Goal: Task Accomplishment & Management: Use online tool/utility

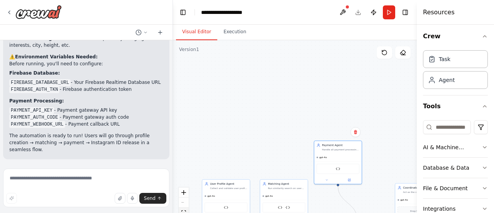
click at [186, 211] on icon "fit view" at bounding box center [183, 212] width 5 height 4
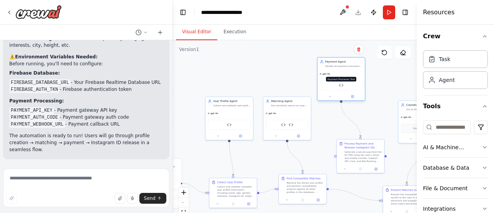
click at [341, 86] on img at bounding box center [341, 85] width 5 height 5
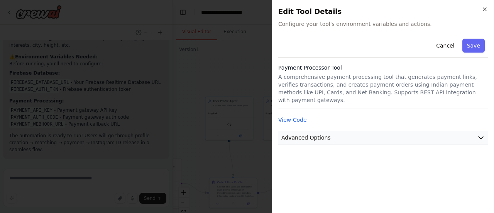
click at [302, 133] on span "Advanced Options" at bounding box center [305, 137] width 49 height 8
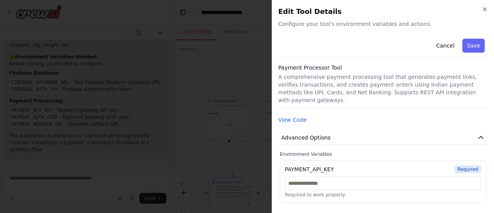
click at [291, 106] on div "Cancel Save Payment Processor Tool A comprehensive payment processing tool that…" at bounding box center [382, 168] width 209 height 267
click at [292, 116] on button "View Code" at bounding box center [292, 120] width 29 height 8
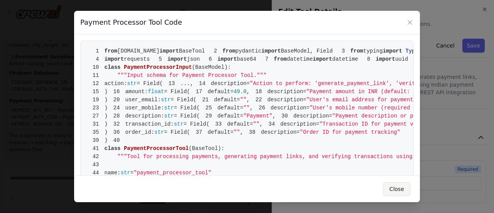
click at [404, 188] on button "Close" at bounding box center [397, 189] width 28 height 14
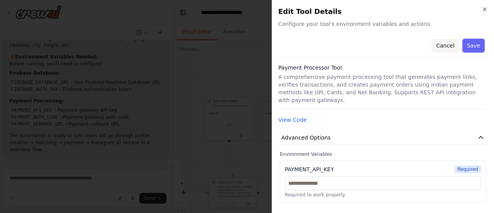
click at [445, 40] on button "Cancel" at bounding box center [444, 46] width 27 height 14
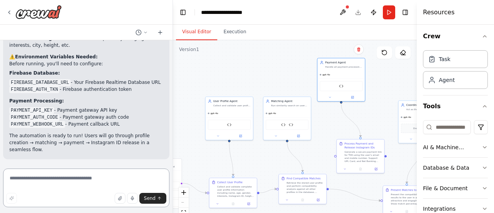
click at [51, 177] on textarea at bounding box center [86, 187] width 166 height 39
type textarea "*"
type textarea "**********"
click at [268, 10] on icon "breadcrumb" at bounding box center [267, 12] width 6 height 6
click at [266, 12] on icon "breadcrumb" at bounding box center [267, 12] width 6 height 6
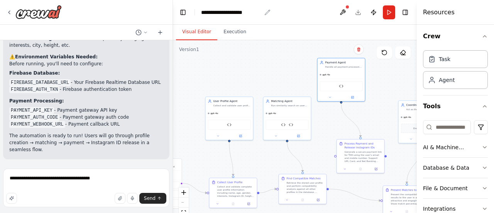
click at [266, 12] on icon "breadcrumb" at bounding box center [267, 12] width 6 height 6
click at [254, 12] on div "**********" at bounding box center [231, 12] width 60 height 8
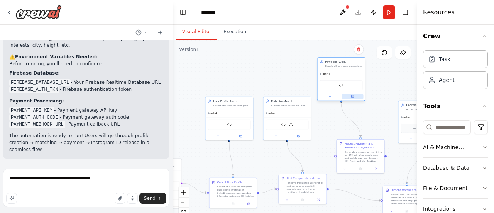
click at [351, 98] on button at bounding box center [352, 96] width 22 height 5
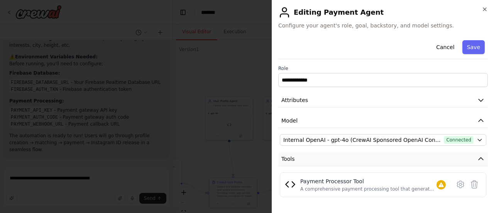
scroll to position [39, 0]
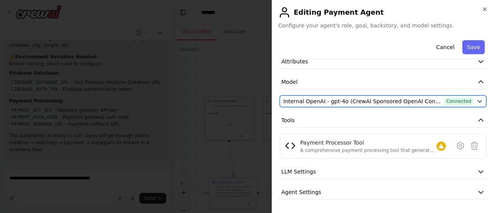
click at [410, 103] on span "Internal OpenAI - gpt-4o (CrewAI Sponsored OpenAI Connection)" at bounding box center [361, 101] width 157 height 8
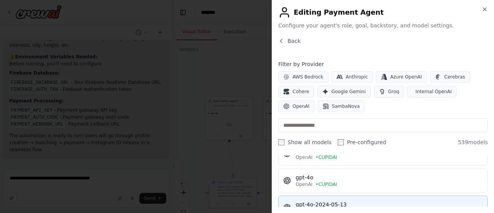
scroll to position [2700, 0]
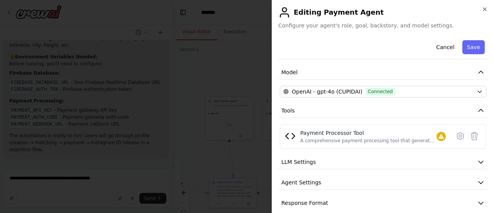
scroll to position [56, 0]
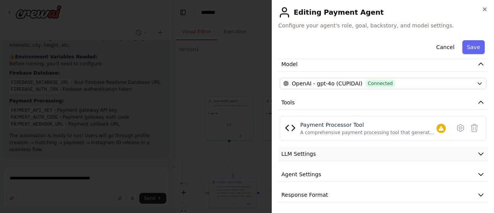
click at [345, 155] on button "LLM Settings" at bounding box center [382, 154] width 209 height 14
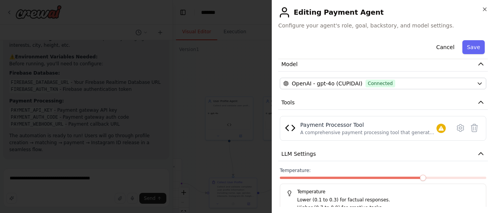
scroll to position [111, 0]
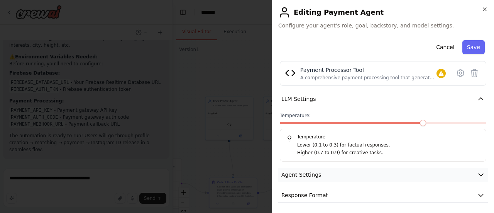
click at [370, 176] on button "Agent Settings" at bounding box center [382, 174] width 209 height 14
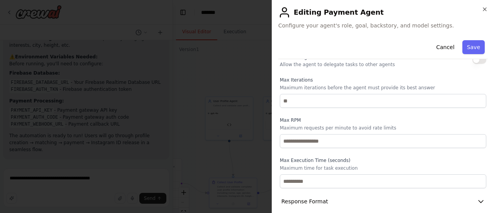
scroll to position [318, 0]
click at [360, 194] on button "Response Format" at bounding box center [382, 201] width 209 height 14
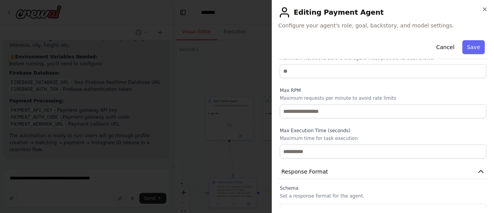
scroll to position [354, 0]
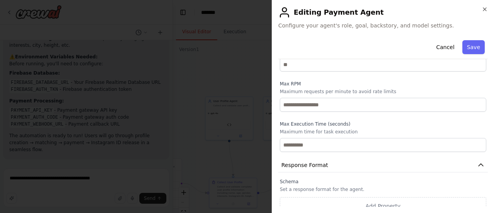
click at [464, 47] on button "Save" at bounding box center [473, 47] width 22 height 14
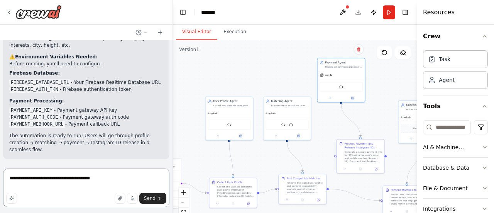
click at [136, 172] on textarea "**********" at bounding box center [86, 187] width 166 height 39
click at [82, 180] on textarea "**********" at bounding box center [86, 187] width 166 height 39
type textarea "**********"
click at [122, 195] on button "button" at bounding box center [120, 198] width 11 height 11
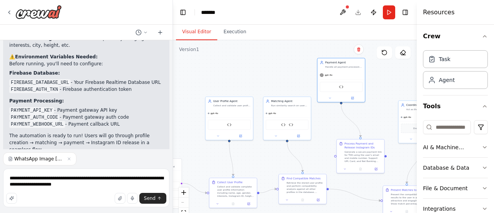
click at [44, 159] on span "WhatsApp Image 2025-09-29 at 6.26.00 PM.jpeg" at bounding box center [38, 158] width 49 height 6
click at [71, 158] on icon "button" at bounding box center [69, 158] width 5 height 5
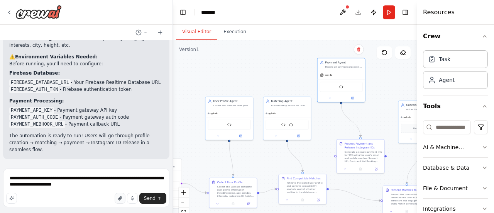
click at [119, 201] on button "button" at bounding box center [120, 198] width 11 height 11
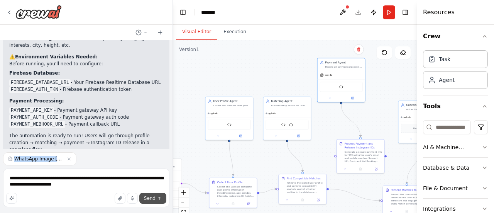
click at [151, 200] on span "Send" at bounding box center [150, 198] width 12 height 6
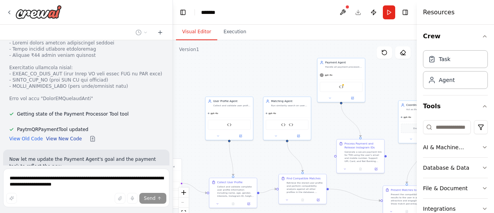
scroll to position [2689, 0]
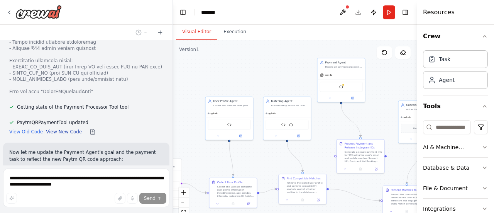
click at [66, 128] on button "View New Code" at bounding box center [64, 131] width 36 height 6
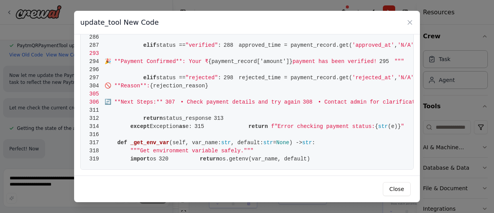
scroll to position [2771, 0]
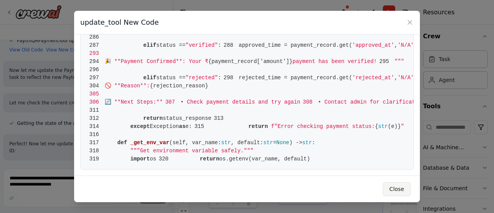
click at [397, 191] on button "Close" at bounding box center [397, 189] width 28 height 14
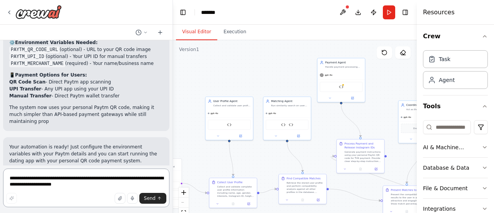
scroll to position [3213, 0]
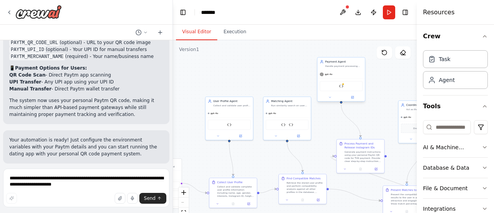
click at [338, 85] on div "PaytmQRPaymentTool" at bounding box center [341, 86] width 43 height 10
click at [338, 84] on div "PaytmQRPaymentTool" at bounding box center [341, 86] width 43 height 10
click at [344, 86] on div "PaytmQRPaymentTool" at bounding box center [341, 86] width 43 height 10
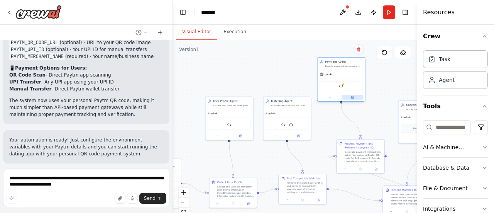
click at [355, 97] on button at bounding box center [352, 97] width 22 height 5
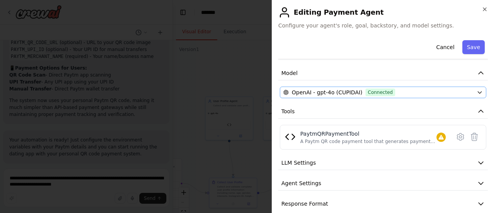
scroll to position [56, 0]
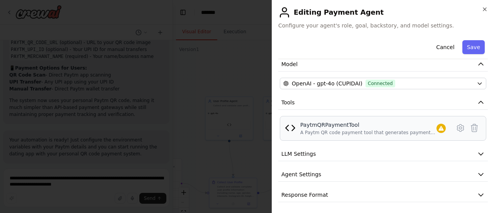
click at [345, 123] on div "PaytmQRPaymentTool" at bounding box center [368, 125] width 136 height 8
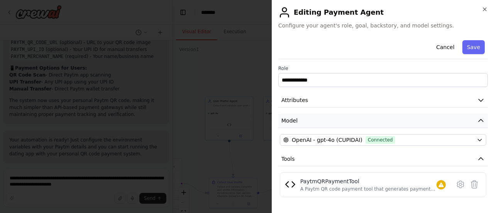
click at [318, 120] on button "Model" at bounding box center [382, 120] width 209 height 14
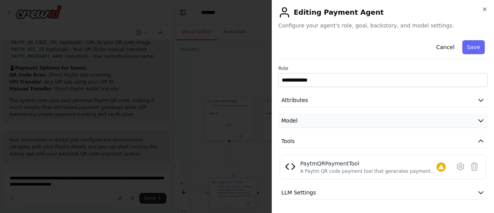
click at [318, 120] on button "Model" at bounding box center [382, 120] width 209 height 14
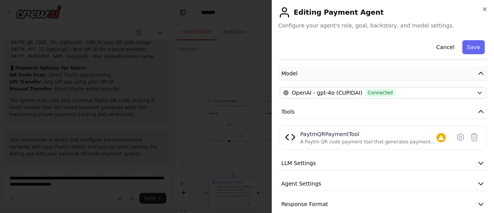
scroll to position [56, 0]
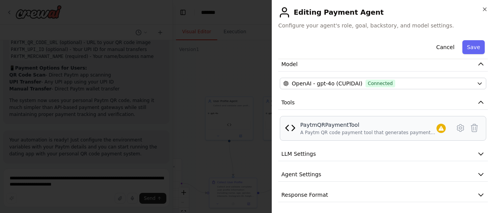
click at [347, 122] on div "PaytmQRPaymentTool" at bounding box center [368, 125] width 136 height 8
click at [292, 129] on img at bounding box center [290, 127] width 11 height 11
click at [456, 125] on icon at bounding box center [460, 127] width 9 height 9
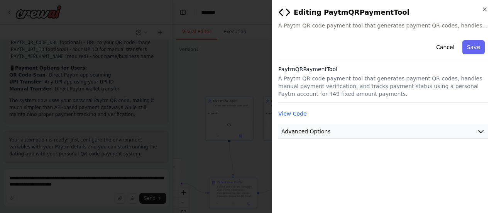
click at [386, 128] on button "Advanced Options" at bounding box center [382, 131] width 209 height 14
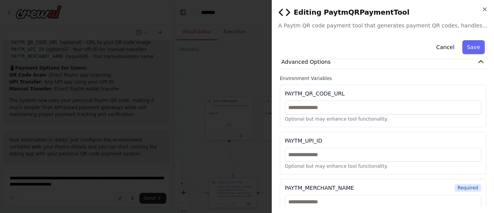
scroll to position [83, 0]
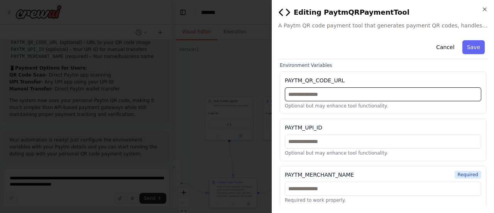
click at [336, 91] on input "text" at bounding box center [383, 94] width 196 height 14
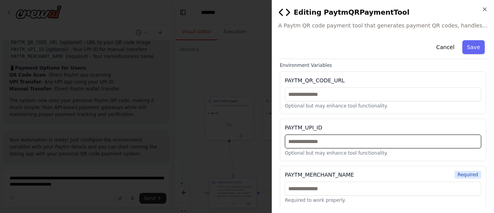
click at [321, 138] on input "text" at bounding box center [383, 141] width 196 height 14
type input "*"
type input "**********"
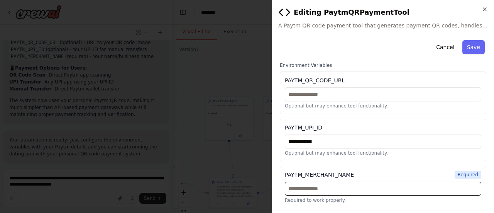
click at [410, 183] on input "text" at bounding box center [383, 188] width 196 height 14
type input "*******"
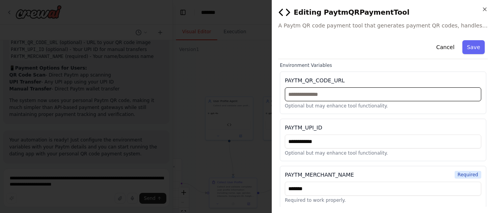
click at [352, 88] on input "text" at bounding box center [383, 94] width 196 height 14
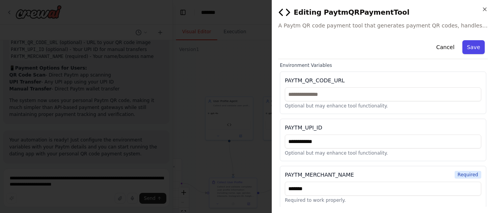
click at [473, 44] on button "Save" at bounding box center [473, 47] width 22 height 14
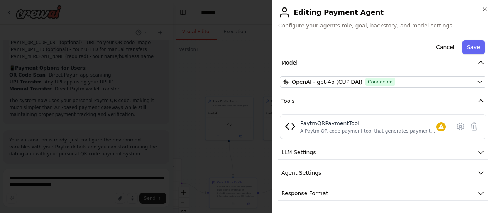
scroll to position [56, 0]
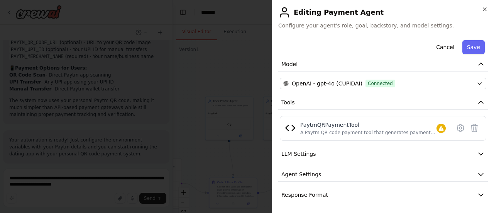
click at [486, 5] on div "**********" at bounding box center [383, 106] width 222 height 213
click at [485, 8] on icon "button" at bounding box center [484, 9] width 6 height 6
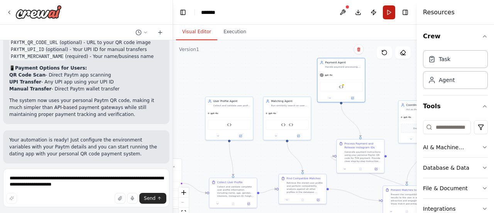
click at [390, 13] on button "Run" at bounding box center [389, 12] width 12 height 14
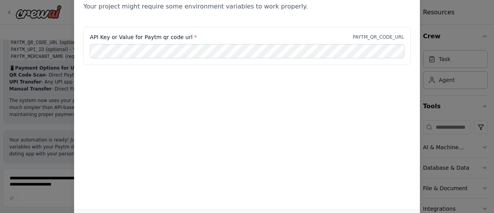
click at [194, 36] on span "*" at bounding box center [195, 37] width 3 height 6
click at [181, 34] on label "API Key or Value for Paytm qr code url *" at bounding box center [143, 37] width 107 height 8
copy label "API Key or Value for Paytm qr code url *"
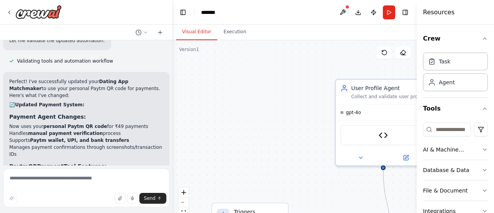
scroll to position [3213, 0]
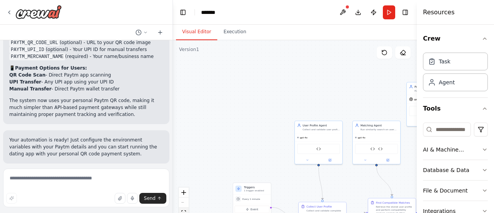
click at [187, 209] on button "fit view" at bounding box center [184, 212] width 10 height 10
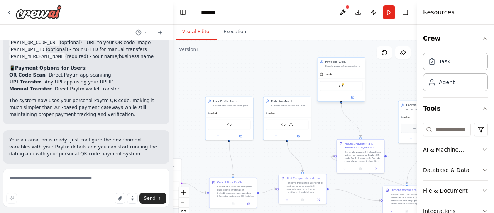
click at [340, 83] on div "PaytmQRPaymentTool" at bounding box center [341, 86] width 43 height 10
click at [343, 85] on img at bounding box center [341, 86] width 5 height 5
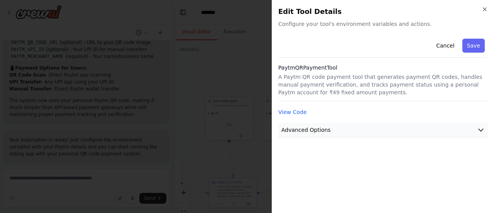
click at [326, 131] on span "Advanced Options" at bounding box center [305, 130] width 49 height 8
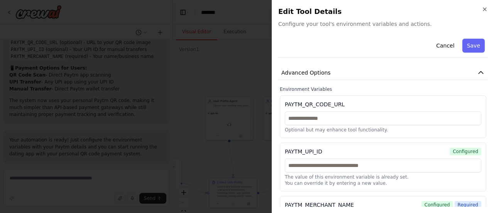
scroll to position [93, 0]
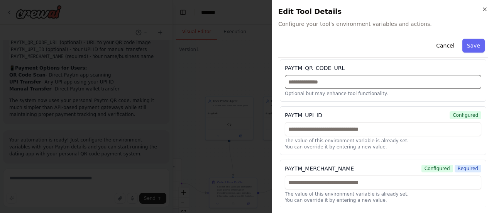
click at [343, 78] on input "text" at bounding box center [383, 82] width 196 height 14
paste input "**********"
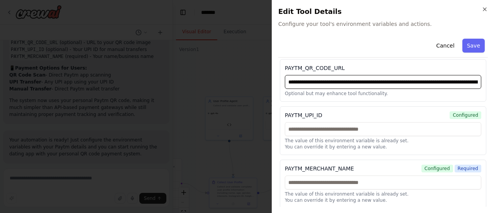
scroll to position [0, 344]
type input "**********"
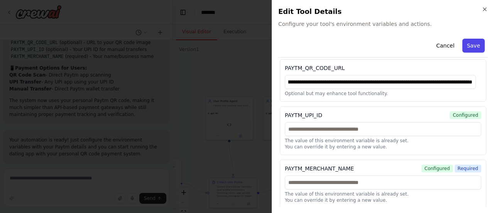
scroll to position [0, 0]
click at [470, 44] on button "Save" at bounding box center [473, 46] width 22 height 14
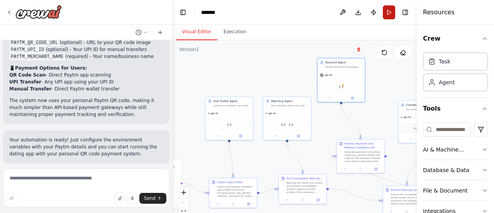
click at [389, 14] on button "Run" at bounding box center [389, 12] width 12 height 14
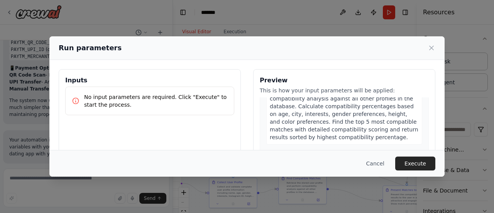
scroll to position [231, 0]
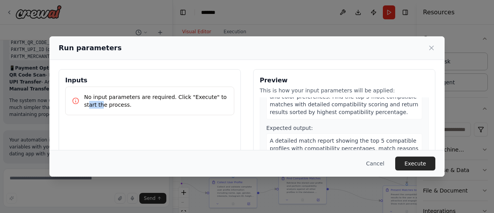
drag, startPoint x: 89, startPoint y: 102, endPoint x: 213, endPoint y: 100, distance: 124.6
click at [213, 100] on p "No input parameters are required. Click "Execute" to start the process." at bounding box center [156, 100] width 144 height 15
click at [196, 96] on p "No input parameters are required. Click "Execute" to start the process." at bounding box center [156, 100] width 144 height 15
click at [414, 169] on button "Execute" at bounding box center [415, 163] width 40 height 14
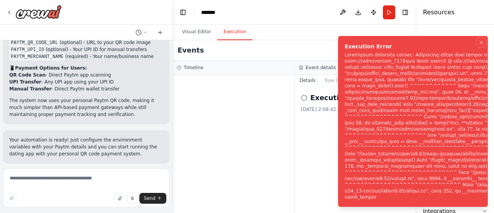
click at [483, 39] on icon "Notifications (F8)" at bounding box center [481, 42] width 6 height 6
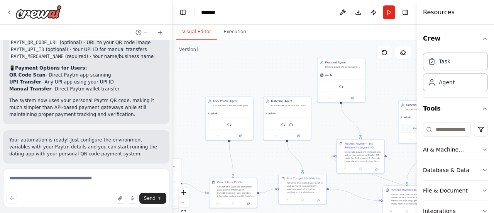
click at [206, 29] on button "Visual Editor" at bounding box center [196, 32] width 41 height 16
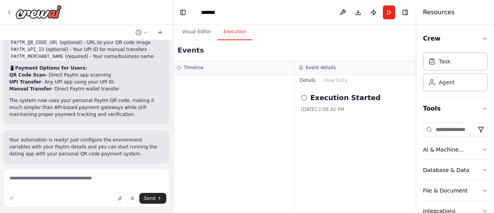
click at [222, 34] on button "Execution" at bounding box center [234, 32] width 35 height 16
click at [328, 74] on div "Event details" at bounding box center [356, 68] width 122 height 14
click at [333, 79] on button "Raw Data" at bounding box center [336, 80] width 32 height 11
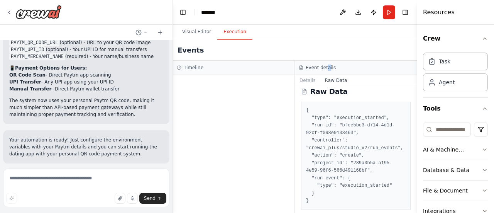
scroll to position [8, 0]
click at [177, 62] on div "Timeline" at bounding box center [234, 68] width 122 height 14
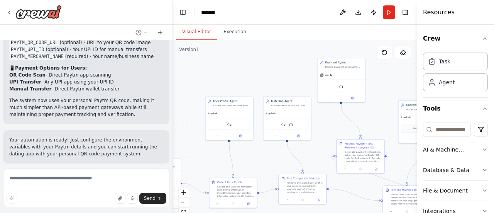
click at [198, 32] on button "Visual Editor" at bounding box center [196, 32] width 41 height 16
click at [356, 12] on button "Download" at bounding box center [358, 12] width 12 height 14
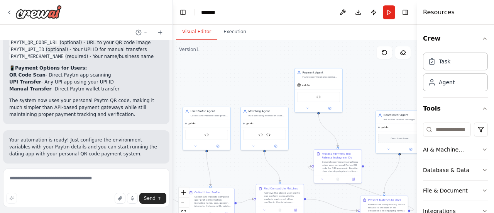
click at [185, 199] on div "React Flow controls" at bounding box center [184, 207] width 10 height 40
click at [185, 203] on div "React Flow controls" at bounding box center [184, 207] width 10 height 40
click at [181, 212] on icon "fit view" at bounding box center [183, 212] width 5 height 4
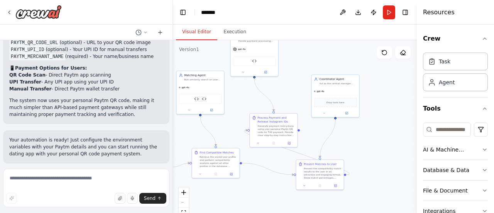
drag, startPoint x: 382, startPoint y: 107, endPoint x: 295, endPoint y: 81, distance: 90.6
click at [295, 81] on div ".deletable-edge-delete-btn { width: 20px; height: 20px; border: 0px solid #ffff…" at bounding box center [295, 136] width 244 height 193
click at [105, 186] on textarea at bounding box center [86, 187] width 166 height 39
click at [292, 174] on circle "Edge from 825e49ba-ea5c-4c6c-afea-0905d7afec94 to 889df8bb-eed7-4320-854f-da5a5…" at bounding box center [292, 174] width 4 height 4
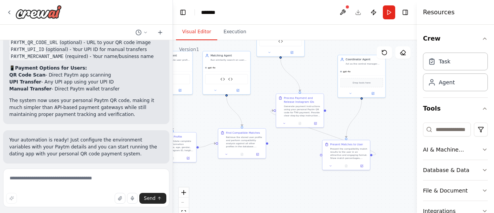
drag, startPoint x: 292, startPoint y: 176, endPoint x: 315, endPoint y: 156, distance: 29.5
click at [318, 156] on div ".deletable-edge-delete-btn { width: 20px; height: 20px; border: 0px solid #ffff…" at bounding box center [295, 136] width 244 height 193
click at [133, 160] on div "User Profile Agent Collects & validates details (name, age, gender, interests, …" at bounding box center [86, 102] width 172 height 125
drag, startPoint x: 367, startPoint y: 63, endPoint x: 345, endPoint y: 65, distance: 22.1
click at [344, 65] on div "Act as the central manager coordinating the entire dating app workflow. Show ma…" at bounding box center [340, 66] width 37 height 3
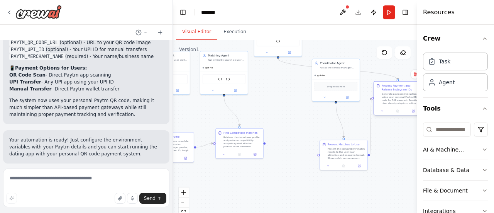
drag, startPoint x: 303, startPoint y: 111, endPoint x: 382, endPoint y: 95, distance: 80.9
click at [403, 99] on div "Generate payment instructions using your personal Paytm QR code for ₹49 payment…" at bounding box center [400, 98] width 37 height 12
drag, startPoint x: 329, startPoint y: 74, endPoint x: 274, endPoint y: 91, distance: 57.9
click at [278, 99] on div "gpt-4o" at bounding box center [286, 102] width 47 height 8
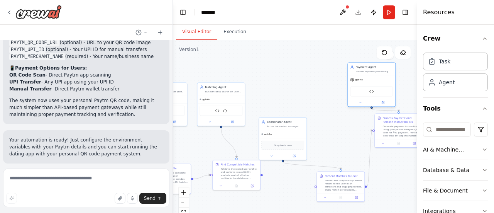
drag, startPoint x: 276, startPoint y: 43, endPoint x: 375, endPoint y: 93, distance: 111.6
click at [375, 93] on div "PaytmQRPaymentTool" at bounding box center [371, 91] width 43 height 10
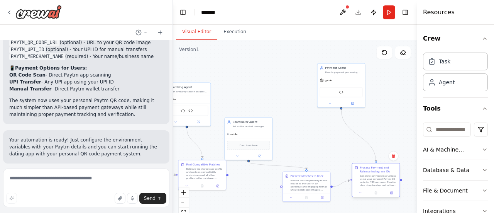
drag, startPoint x: 397, startPoint y: 127, endPoint x: 373, endPoint y: 178, distance: 56.3
click at [373, 178] on div "Generate payment instructions using your personal Paytm QR code for ₹49 payment…" at bounding box center [378, 180] width 37 height 12
drag, startPoint x: 307, startPoint y: 183, endPoint x: 260, endPoint y: 156, distance: 54.6
click at [272, 176] on div "Present the compatibility match results to the user in an attractive and engagi…" at bounding box center [274, 177] width 37 height 12
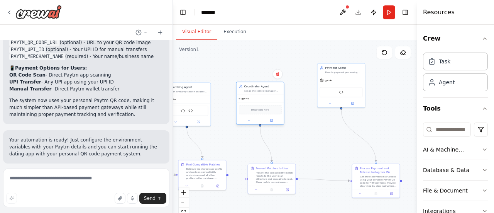
drag, startPoint x: 252, startPoint y: 128, endPoint x: 265, endPoint y: 94, distance: 36.4
click at [265, 95] on div "gpt-4o" at bounding box center [259, 99] width 47 height 8
drag, startPoint x: 272, startPoint y: 181, endPoint x: 272, endPoint y: 177, distance: 4.3
click at [272, 177] on div "Present the compatibility match results to the user in an attractive and engagi…" at bounding box center [274, 172] width 37 height 12
drag, startPoint x: 380, startPoint y: 182, endPoint x: 364, endPoint y: 179, distance: 16.1
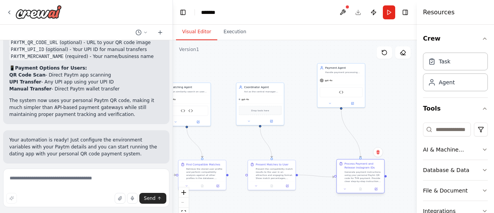
click at [364, 179] on div "Generate payment instructions using your personal Paytm QR code for ₹49 payment…" at bounding box center [362, 176] width 37 height 12
drag, startPoint x: 346, startPoint y: 75, endPoint x: 356, endPoint y: 88, distance: 15.7
click at [356, 88] on div "gpt-4o" at bounding box center [348, 91] width 47 height 8
drag, startPoint x: 158, startPoint y: 165, endPoint x: 167, endPoint y: 169, distance: 9.2
click at [159, 165] on div "User Profile Agent Collects & validates details (name, age, gender, interests, …" at bounding box center [86, 102] width 172 height 125
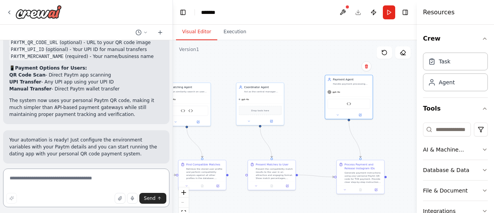
click at [142, 175] on textarea at bounding box center [86, 187] width 166 height 39
click at [229, 177] on div "Find Compatible Matches Retrieve the stored user profile and perform compatibil…" at bounding box center [205, 170] width 47 height 22
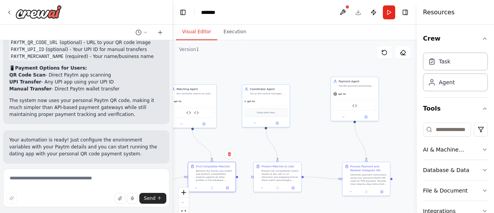
drag, startPoint x: 230, startPoint y: 176, endPoint x: 236, endPoint y: 178, distance: 6.1
click at [236, 178] on div ".deletable-edge-delete-btn { width: 20px; height: 20px; border: 0px solid #ffff…" at bounding box center [295, 136] width 244 height 193
click at [153, 162] on div "User Profile Agent Collects & validates details (name, age, gender, interests, …" at bounding box center [86, 102] width 172 height 125
drag, startPoint x: 237, startPoint y: 180, endPoint x: 244, endPoint y: 181, distance: 7.1
click at [242, 181] on div ".deletable-edge-delete-btn { width: 20px; height: 20px; border: 0px solid #ffff…" at bounding box center [295, 136] width 244 height 193
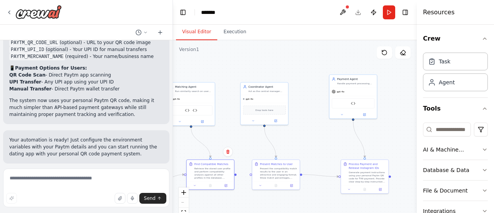
drag, startPoint x: 258, startPoint y: 181, endPoint x: 251, endPoint y: 178, distance: 7.8
click at [251, 178] on div ".deletable-edge-delete-btn { width: 20px; height: 20px; border: 0px solid #ffff…" at bounding box center [295, 136] width 244 height 193
click at [156, 177] on textarea at bounding box center [86, 187] width 166 height 39
drag, startPoint x: 251, startPoint y: 174, endPoint x: 231, endPoint y: 174, distance: 19.3
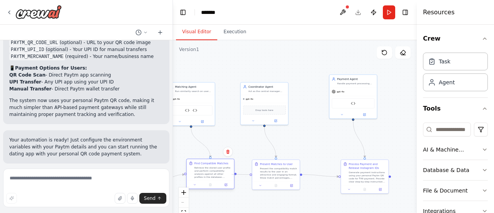
click at [150, 159] on div "Triggers 1 trigger enabled Every 1 minute Event Schedule Manage User Profile Ag…" at bounding box center [89, 111] width 122 height 96
click at [157, 177] on textarea at bounding box center [86, 187] width 166 height 39
drag, startPoint x: 251, startPoint y: 175, endPoint x: 232, endPoint y: 174, distance: 18.5
click at [150, 159] on div "Triggers 1 trigger enabled Every 1 minute Event Schedule Manage User Profile Ag…" at bounding box center [89, 111] width 122 height 96
click at [229, 168] on div "Retrieve the stored user profile and perform compatibility analysis against all…" at bounding box center [212, 172] width 37 height 12
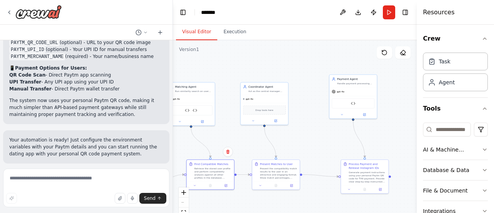
click at [390, 11] on button "Run" at bounding box center [389, 12] width 12 height 14
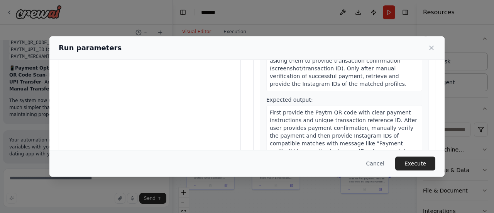
scroll to position [110, 0]
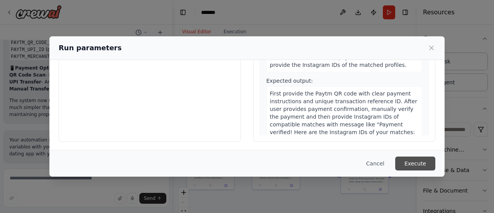
click at [408, 162] on button "Execute" at bounding box center [415, 163] width 40 height 14
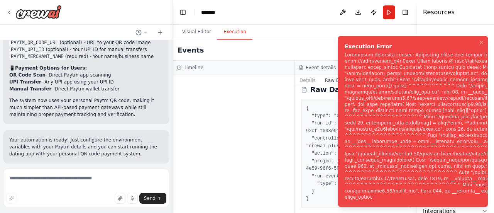
drag, startPoint x: 344, startPoint y: 42, endPoint x: 389, endPoint y: 167, distance: 132.8
click at [389, 167] on div "Notifications (F8)" at bounding box center [478, 126] width 268 height 148
click at [62, 177] on textarea at bounding box center [86, 187] width 166 height 39
paste textarea "*"
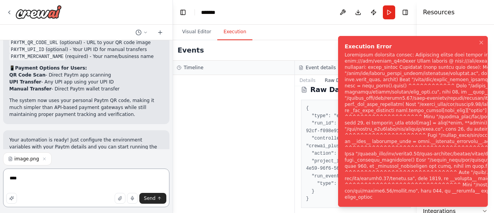
type textarea "*****"
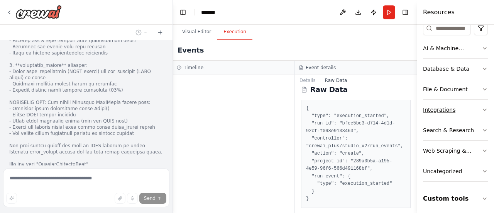
scroll to position [102, 0]
click at [466, 192] on button "Custom tools" at bounding box center [455, 198] width 65 height 22
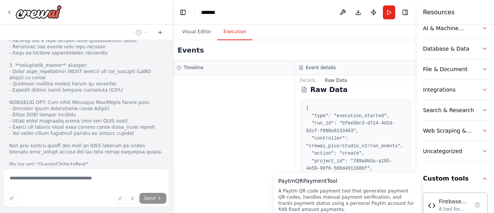
scroll to position [113, 0]
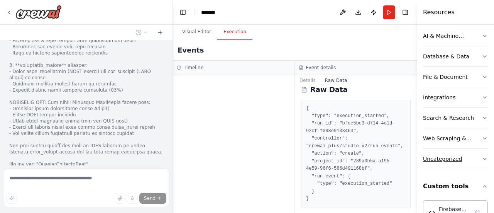
click at [456, 166] on button "Uncategorized" at bounding box center [455, 159] width 65 height 20
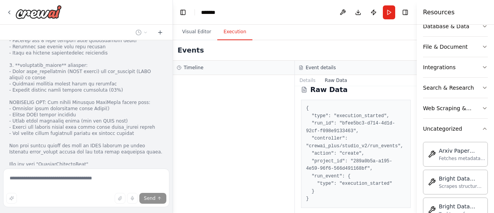
scroll to position [108, 0]
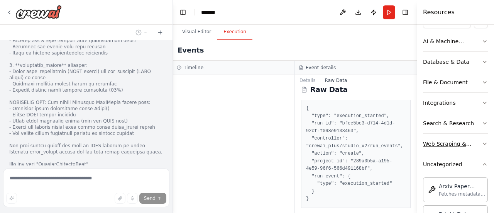
click at [481, 142] on icon "button" at bounding box center [484, 143] width 6 height 6
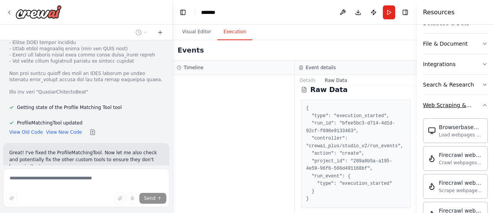
scroll to position [3689, 0]
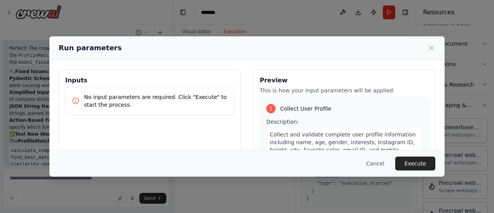
click at [74, 99] on icon at bounding box center [76, 101] width 8 height 8
click at [95, 98] on p "No input parameters are required. Click "Execute" to start the process." at bounding box center [156, 100] width 144 height 15
click at [419, 167] on button "Execute" at bounding box center [415, 163] width 40 height 14
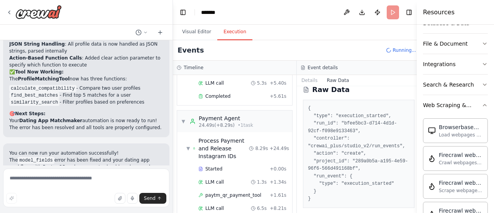
scroll to position [319, 0]
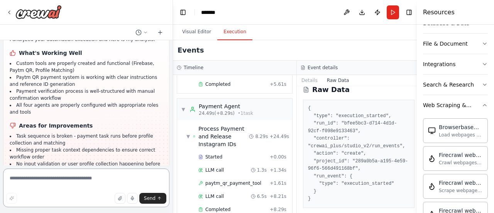
scroll to position [4182, 0]
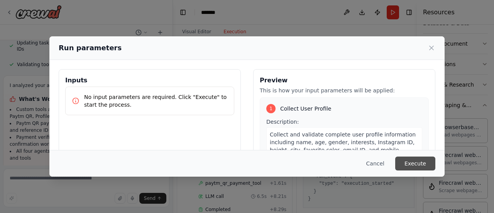
click at [424, 161] on button "Execute" at bounding box center [415, 163] width 40 height 14
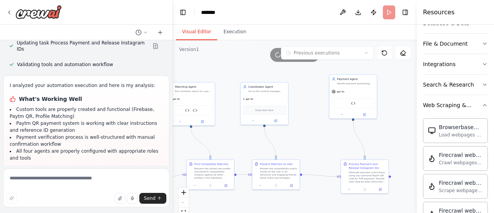
click at [205, 35] on button "Visual Editor" at bounding box center [196, 32] width 41 height 16
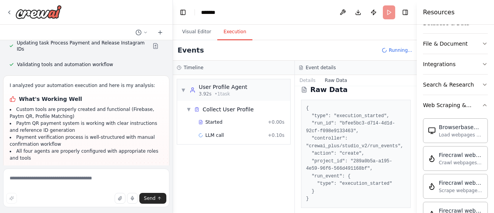
click at [223, 32] on button "Execution" at bounding box center [234, 32] width 35 height 16
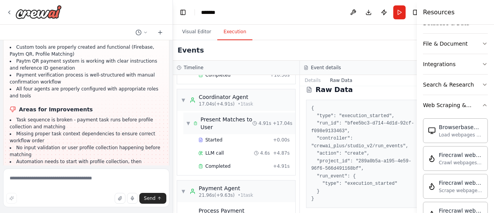
scroll to position [268, 0]
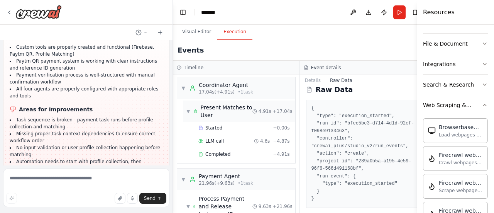
click at [225, 109] on span "Present Matches to User" at bounding box center [227, 110] width 52 height 15
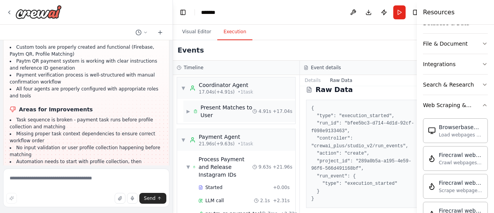
click at [225, 109] on span "Present Matches to User" at bounding box center [227, 110] width 52 height 15
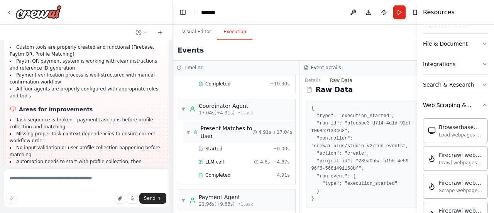
scroll to position [230, 0]
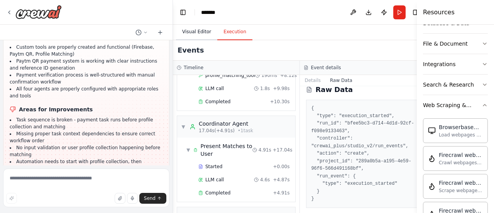
click at [203, 31] on button "Visual Editor" at bounding box center [196, 32] width 41 height 16
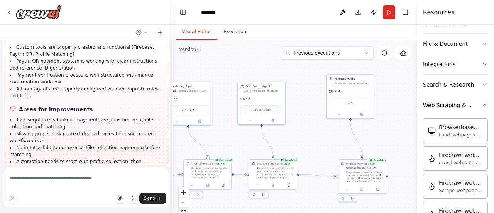
click at [183, 211] on icon "fit view" at bounding box center [183, 212] width 5 height 4
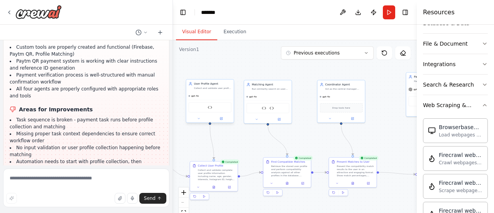
click at [213, 111] on div "Firebase Profile Tool" at bounding box center [210, 107] width 43 height 10
click at [205, 196] on icon at bounding box center [204, 195] width 3 height 3
click at [236, 34] on button "Execution" at bounding box center [234, 32] width 35 height 16
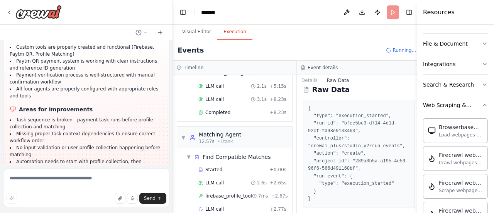
scroll to position [86, 0]
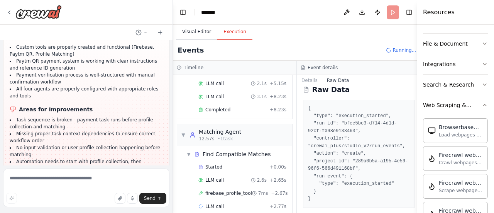
click at [201, 30] on button "Visual Editor" at bounding box center [196, 32] width 41 height 16
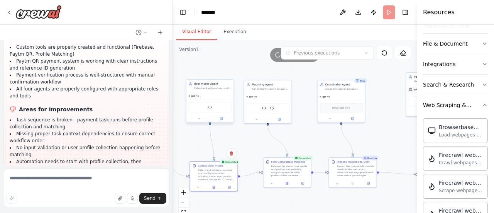
click at [208, 110] on div "Firebase Profile Tool" at bounding box center [210, 107] width 43 height 10
click at [221, 118] on icon at bounding box center [222, 118] width 2 height 2
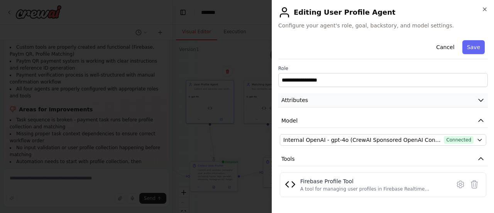
click at [357, 104] on button "Attributes" at bounding box center [382, 100] width 209 height 14
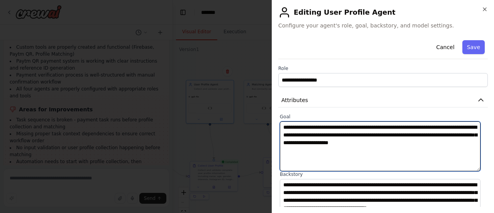
click at [357, 135] on textarea "**********" at bounding box center [380, 146] width 201 height 50
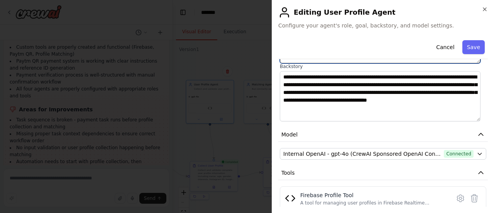
scroll to position [154, 0]
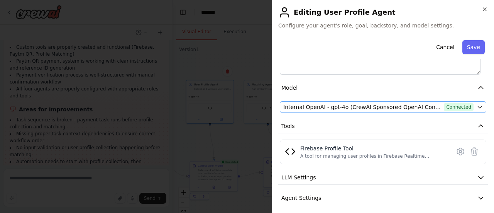
type textarea "**********"
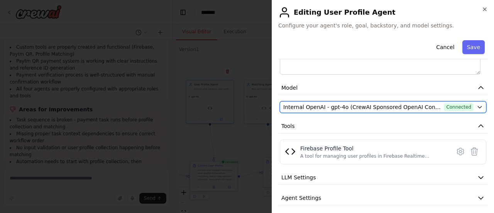
click at [396, 109] on span "Internal OpenAI - gpt-4o (CrewAI Sponsored OpenAI Connection)" at bounding box center [361, 107] width 157 height 8
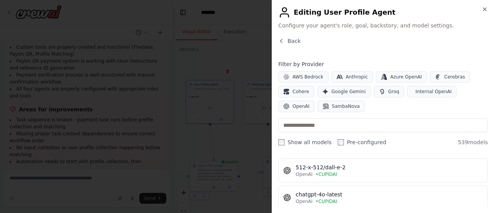
scroll to position [1697, 0]
click at [392, 196] on div "OpenAI • CUPIDAI" at bounding box center [389, 199] width 187 height 6
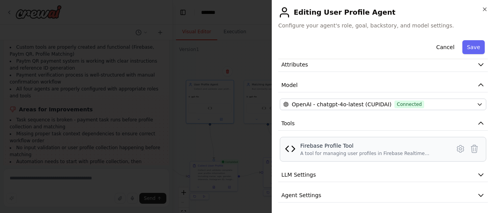
scroll to position [56, 0]
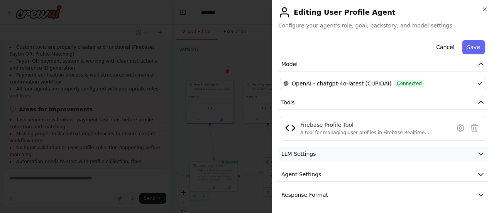
click at [360, 155] on button "LLM Settings" at bounding box center [382, 154] width 209 height 14
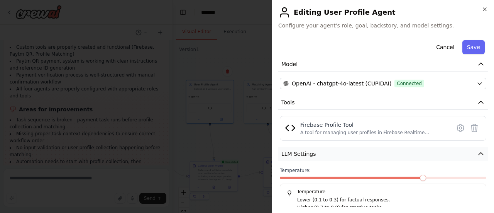
scroll to position [111, 0]
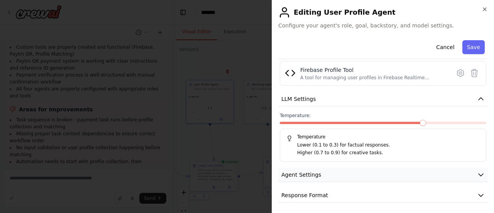
click at [375, 172] on button "Agent Settings" at bounding box center [382, 174] width 209 height 14
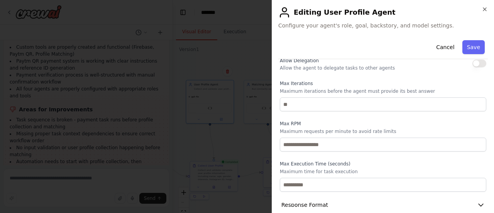
scroll to position [318, 0]
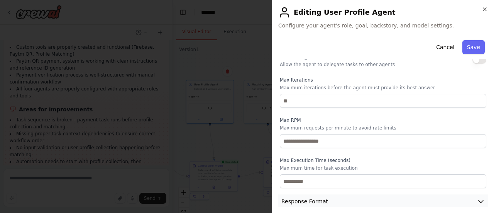
drag, startPoint x: 365, startPoint y: 193, endPoint x: 397, endPoint y: 135, distance: 66.5
click at [365, 194] on button "Response Format" at bounding box center [382, 201] width 209 height 14
click at [467, 47] on button "Save" at bounding box center [473, 47] width 22 height 14
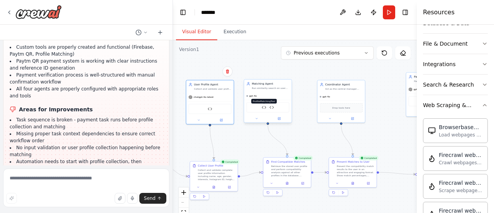
click at [264, 105] on img at bounding box center [264, 107] width 5 height 5
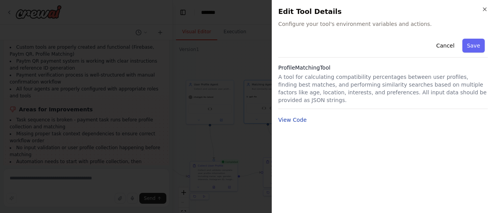
click at [288, 116] on button "View Code" at bounding box center [292, 120] width 29 height 8
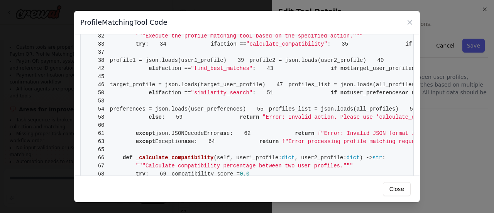
scroll to position [154, 0]
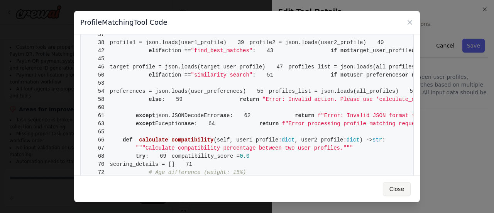
click at [405, 186] on button "Close" at bounding box center [397, 189] width 28 height 14
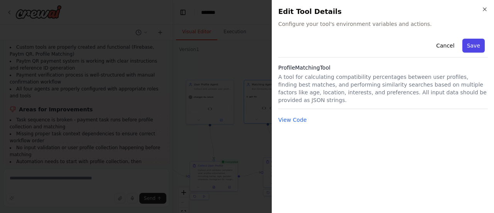
click at [480, 46] on button "Save" at bounding box center [473, 46] width 22 height 14
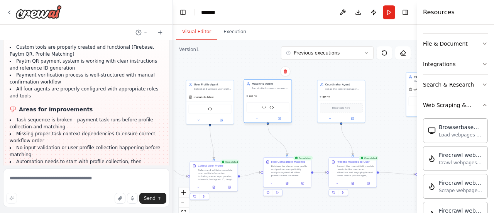
click at [274, 107] on div "ProfileMatchingTool Firebase Profile Tool" at bounding box center [268, 107] width 43 height 10
click at [280, 118] on icon at bounding box center [278, 118] width 3 height 3
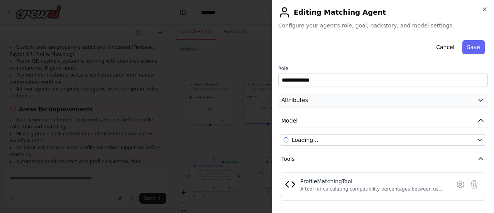
click at [335, 101] on button "Attributes" at bounding box center [382, 100] width 209 height 14
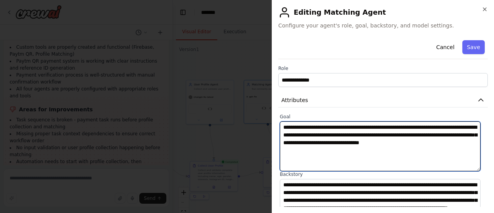
click at [400, 133] on textarea "**********" at bounding box center [380, 146] width 201 height 50
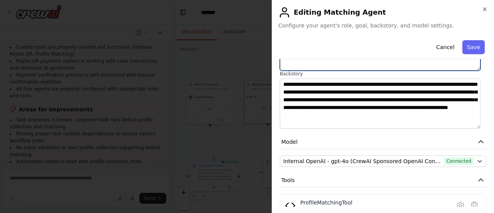
scroll to position [116, 0]
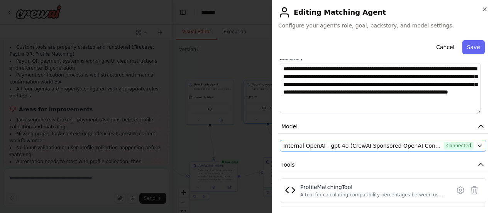
type textarea "**********"
click at [404, 149] on span "Internal OpenAI - gpt-4o (CrewAI Sponsored OpenAI Connection)" at bounding box center [361, 146] width 157 height 8
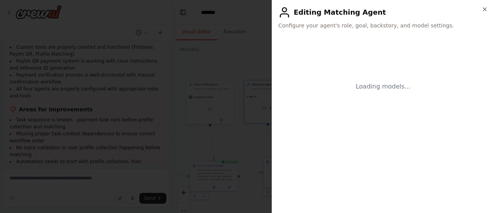
scroll to position [0, 0]
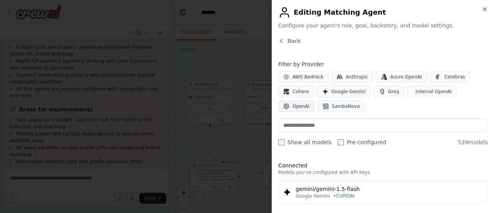
click at [314, 100] on button "OpenAI" at bounding box center [296, 106] width 36 height 12
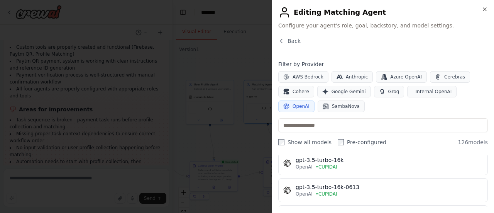
scroll to position [540, 0]
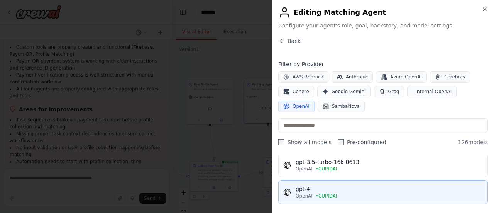
click at [348, 185] on div "gpt-4" at bounding box center [389, 189] width 187 height 8
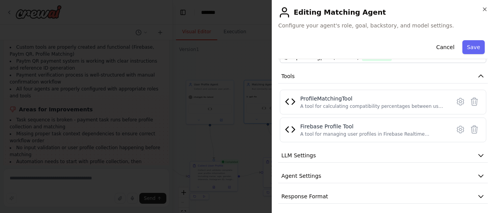
scroll to position [84, 0]
click at [339, 152] on button "LLM Settings" at bounding box center [382, 154] width 209 height 14
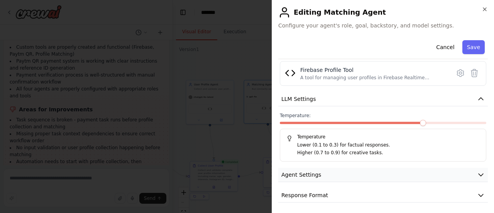
click at [346, 172] on button "Agent Settings" at bounding box center [382, 174] width 209 height 14
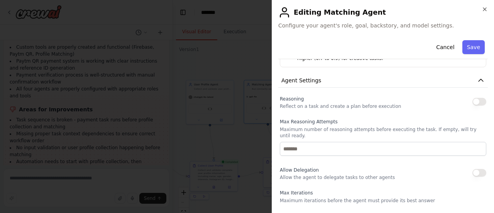
scroll to position [346, 0]
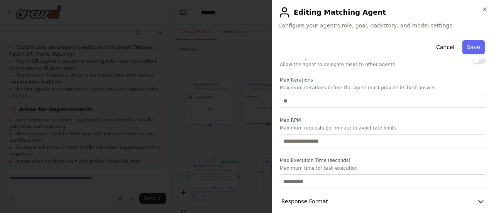
click at [475, 47] on button "Save" at bounding box center [473, 47] width 22 height 14
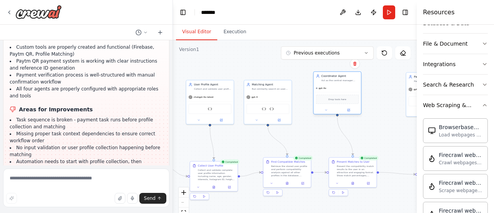
drag, startPoint x: 345, startPoint y: 89, endPoint x: 342, endPoint y: 80, distance: 9.3
click at [342, 80] on div "Act as the central manager coordinating the entire dating app workflow. Show ma…" at bounding box center [339, 80] width 37 height 3
click at [348, 112] on button at bounding box center [349, 110] width 22 height 5
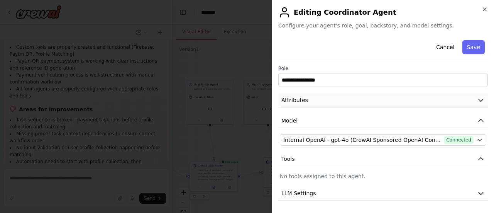
click at [360, 100] on button "Attributes" at bounding box center [382, 100] width 209 height 14
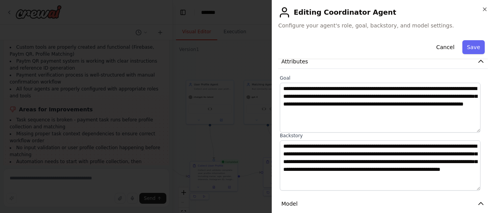
scroll to position [161, 0]
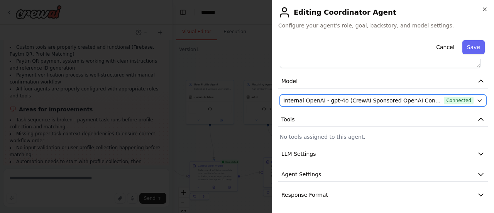
click at [361, 98] on span "Internal OpenAI - gpt-4o (CrewAI Sponsored OpenAI Connection)" at bounding box center [361, 100] width 157 height 8
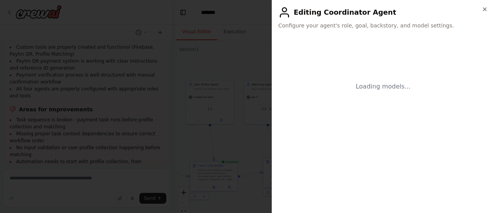
scroll to position [0, 0]
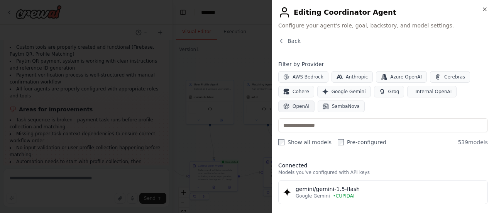
click at [289, 103] on icon "button" at bounding box center [286, 106] width 6 height 6
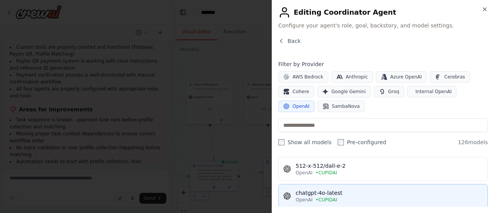
scroll to position [116, 0]
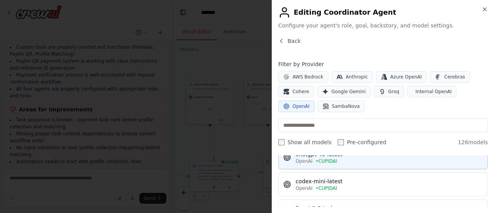
click at [360, 160] on div "OpenAI • CUPIDAI" at bounding box center [389, 161] width 187 height 6
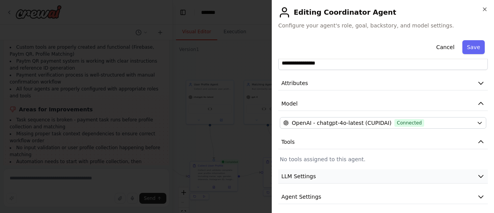
scroll to position [39, 0]
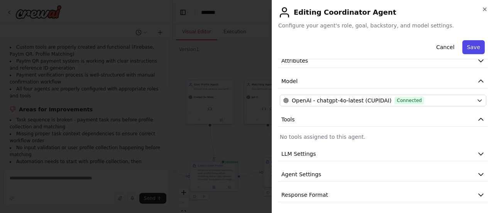
click at [466, 45] on button "Save" at bounding box center [473, 47] width 22 height 14
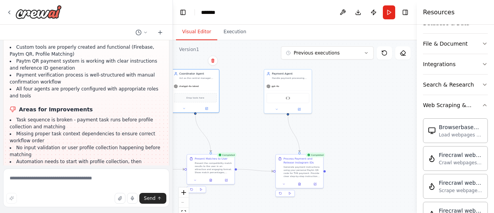
drag, startPoint x: 392, startPoint y: 120, endPoint x: 250, endPoint y: 117, distance: 142.0
click at [250, 117] on div ".deletable-edge-delete-btn { width: 20px; height: 20px; border: 0px solid #ffff…" at bounding box center [295, 136] width 244 height 193
click at [286, 95] on img at bounding box center [287, 97] width 5 height 5
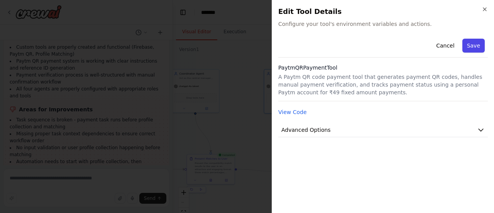
click at [477, 43] on button "Save" at bounding box center [473, 46] width 22 height 14
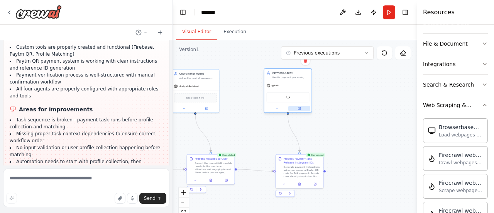
click at [299, 108] on icon at bounding box center [300, 108] width 2 height 2
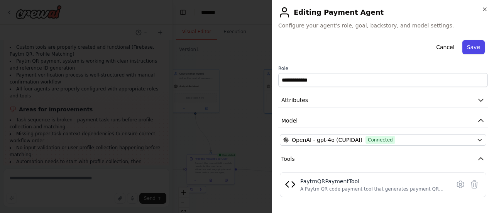
click at [467, 51] on button "Save" at bounding box center [473, 47] width 22 height 14
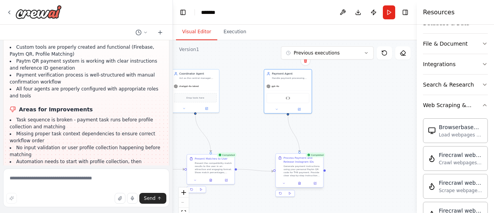
click at [300, 186] on div at bounding box center [299, 183] width 47 height 8
click at [300, 183] on icon at bounding box center [299, 183] width 2 height 3
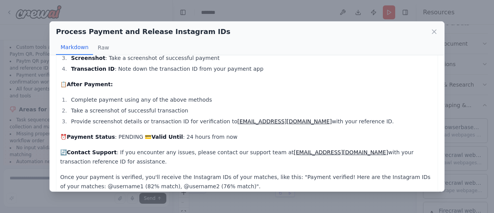
scroll to position [0, 0]
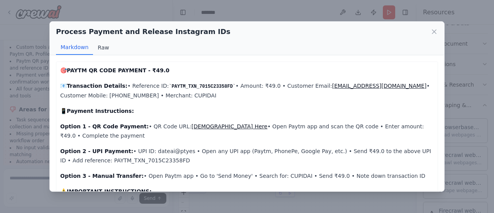
click at [104, 50] on button "Raw" at bounding box center [103, 47] width 20 height 15
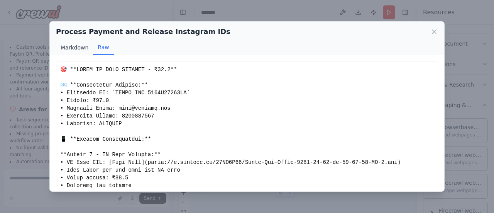
click at [80, 49] on button "Markdown" at bounding box center [74, 47] width 37 height 15
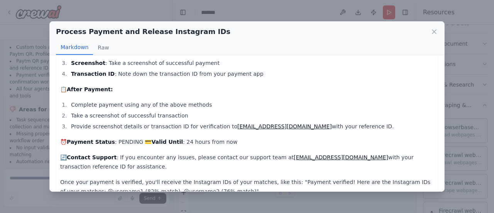
scroll to position [170, 0]
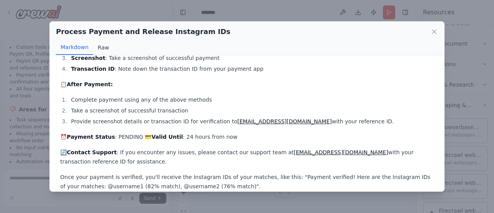
click at [106, 49] on button "Raw" at bounding box center [103, 47] width 20 height 15
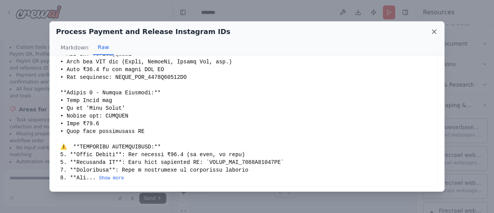
click at [436, 35] on icon at bounding box center [434, 32] width 8 height 8
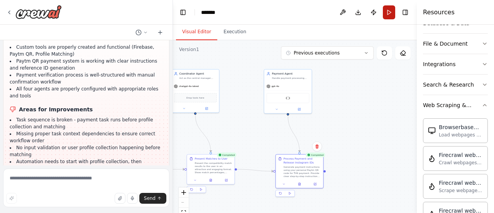
click at [387, 17] on button "Run" at bounding box center [389, 12] width 12 height 14
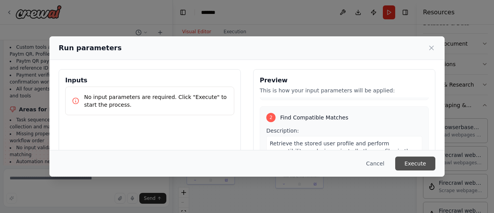
scroll to position [231, 0]
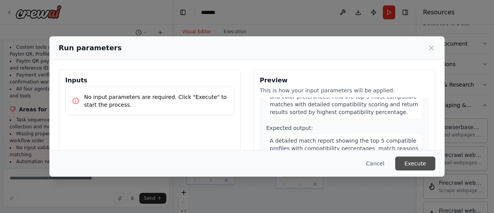
click at [419, 163] on button "Execute" at bounding box center [415, 163] width 40 height 14
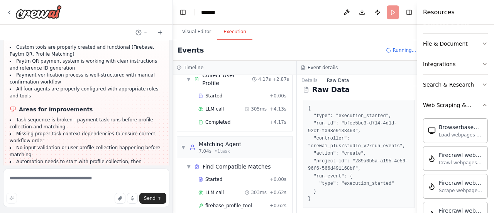
scroll to position [111, 0]
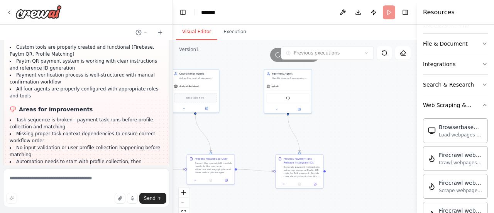
click at [198, 34] on button "Visual Editor" at bounding box center [196, 32] width 41 height 16
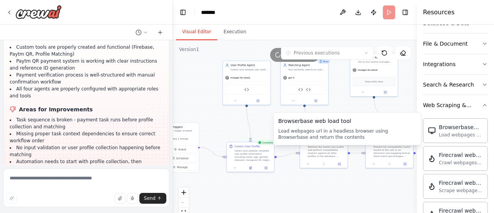
drag, startPoint x: 227, startPoint y: 141, endPoint x: 344, endPoint y: 169, distance: 120.3
click at [404, 125] on body "User Profile Agent Collects & validates details (name, age, gender, interests, …" at bounding box center [247, 106] width 494 height 213
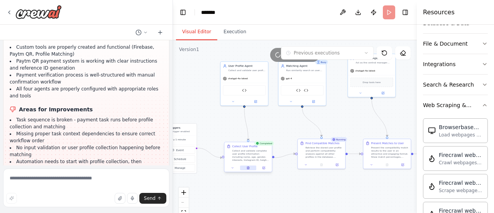
click at [248, 169] on button at bounding box center [248, 167] width 16 height 5
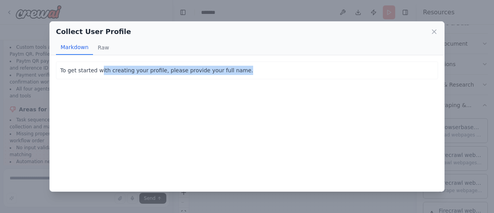
drag, startPoint x: 96, startPoint y: 70, endPoint x: 227, endPoint y: 75, distance: 130.5
click at [248, 79] on div "To get started with creating your profile, please provide your full name. To ge…" at bounding box center [247, 123] width 394 height 136
drag, startPoint x: 219, startPoint y: 72, endPoint x: 196, endPoint y: 68, distance: 23.5
click at [219, 72] on p "To get started with creating your profile, please provide your full name." at bounding box center [246, 70] width 373 height 9
click at [100, 51] on button "Raw" at bounding box center [103, 47] width 20 height 15
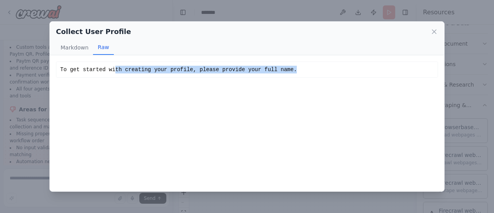
drag, startPoint x: 109, startPoint y: 69, endPoint x: 289, endPoint y: 78, distance: 179.6
click at [294, 78] on div "To get started with creating your profile, please provide your full name. To ge…" at bounding box center [247, 123] width 394 height 136
click at [243, 76] on div "To get started with creating your profile, please provide your full name." at bounding box center [247, 69] width 382 height 16
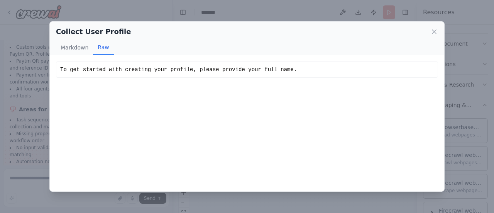
click at [197, 95] on div "To get started with creating your profile, please provide your full name. To ge…" at bounding box center [247, 123] width 394 height 136
click at [432, 32] on icon at bounding box center [434, 32] width 8 height 8
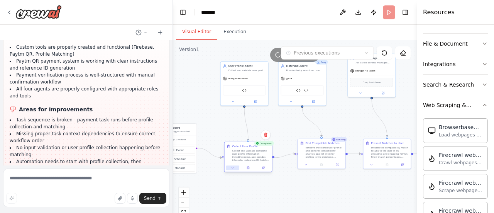
click at [233, 169] on button at bounding box center [232, 167] width 13 height 5
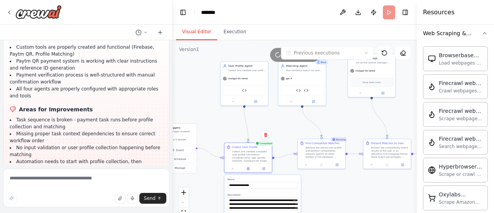
scroll to position [224, 0]
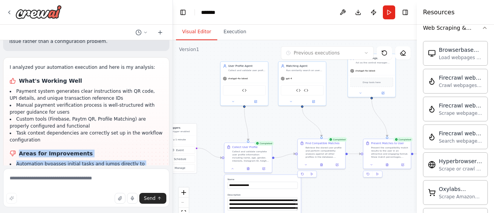
scroll to position [4622, 0]
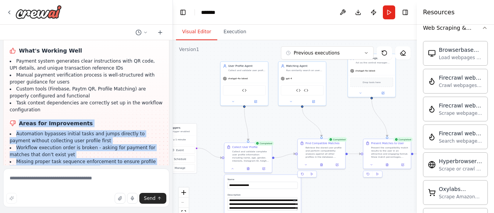
drag, startPoint x: 19, startPoint y: 99, endPoint x: 62, endPoint y: 86, distance: 45.4
click at [62, 86] on div "I analyzed your automation execution and here is my analysis: What's Working We…" at bounding box center [86, 112] width 153 height 157
copy div "Areas for Improvements Automation bypasses initial tasks and jumps directly to …"
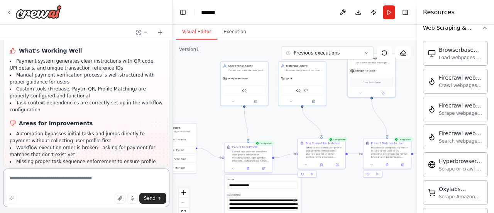
click at [91, 181] on textarea at bounding box center [86, 187] width 166 height 39
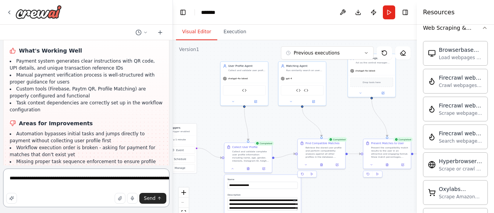
paste textarea "**********"
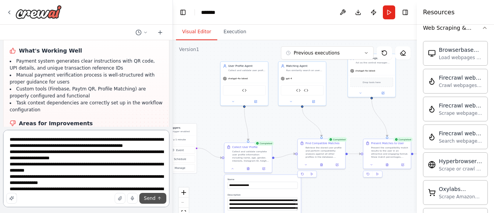
type textarea "**********"
click at [149, 198] on span "Send" at bounding box center [150, 198] width 12 height 6
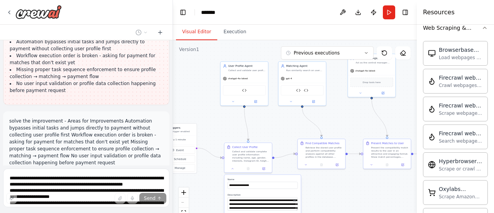
scroll to position [4720, 0]
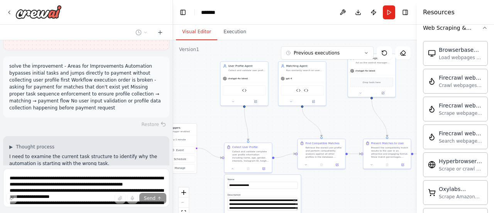
type textarea "**********"
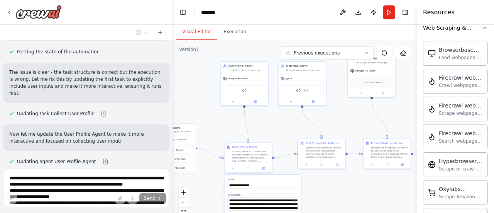
scroll to position [4951, 0]
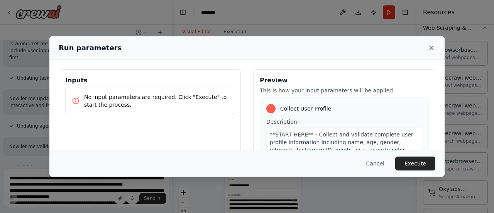
click at [432, 48] on icon at bounding box center [431, 48] width 8 height 8
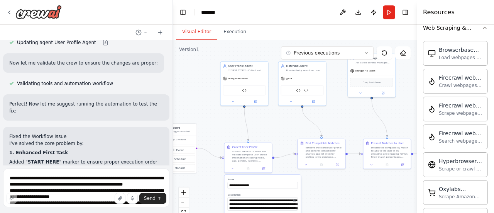
scroll to position [5026, 0]
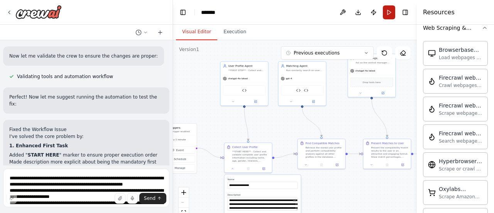
click at [390, 15] on button "Run" at bounding box center [389, 12] width 12 height 14
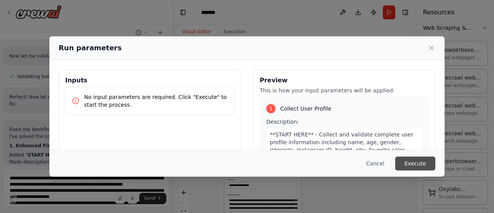
click at [421, 164] on button "Execute" at bounding box center [415, 163] width 40 height 14
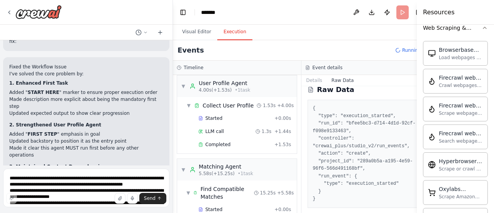
scroll to position [0, 0]
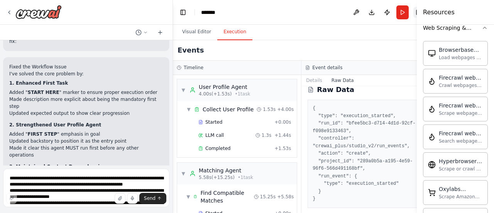
click at [413, 13] on button "Toggle Right Sidebar" at bounding box center [418, 12] width 11 height 11
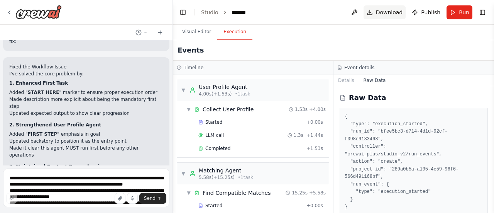
click at [393, 11] on span "Download" at bounding box center [389, 12] width 27 height 8
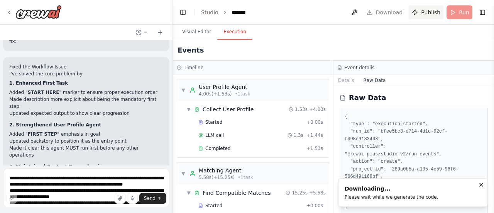
click at [423, 11] on span "Publish" at bounding box center [430, 12] width 19 height 8
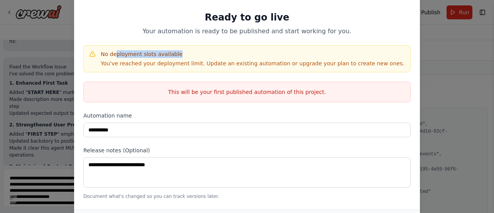
drag, startPoint x: 114, startPoint y: 55, endPoint x: 192, endPoint y: 56, distance: 77.9
click at [185, 56] on h4 "No deployment slots available" at bounding box center [253, 54] width 304 height 8
click at [204, 56] on h4 "No deployment slots available" at bounding box center [253, 54] width 304 height 8
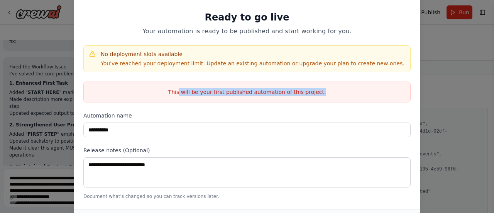
drag, startPoint x: 187, startPoint y: 91, endPoint x: 316, endPoint y: 95, distance: 129.3
click at [316, 95] on p "This will be your first published automation of this project." at bounding box center [247, 92] width 326 height 8
click at [299, 97] on div "This will be your first published automation of this project." at bounding box center [246, 91] width 327 height 21
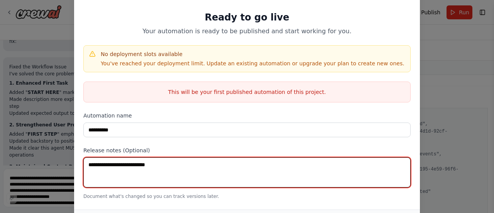
click at [191, 168] on textarea at bounding box center [246, 172] width 327 height 30
type textarea "***"
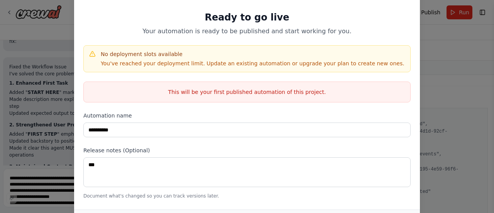
click at [185, 144] on div "**********" at bounding box center [247, 92] width 346 height 231
click at [140, 195] on p "Document what's changed so you can track versions later." at bounding box center [246, 196] width 327 height 6
click at [147, 59] on p "You've reached your deployment limit. Update an existing automation or upgrade …" at bounding box center [253, 63] width 304 height 8
drag, startPoint x: 158, startPoint y: 62, endPoint x: 195, endPoint y: 65, distance: 37.5
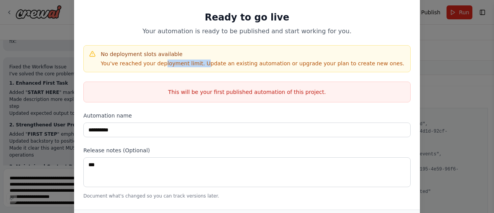
click at [195, 65] on p "You've reached your deployment limit. Update an existing automation or upgrade …" at bounding box center [253, 63] width 304 height 8
click at [461, 32] on div "**********" at bounding box center [247, 106] width 494 height 213
click at [54, 35] on div "**********" at bounding box center [247, 106] width 494 height 213
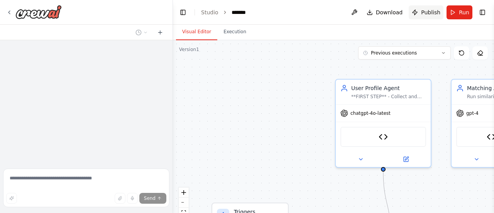
click at [425, 11] on span "Publish" at bounding box center [430, 12] width 19 height 8
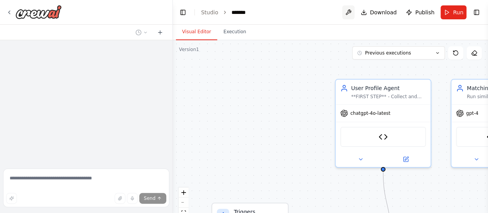
click at [354, 10] on header "Toggle Left Sidebar Studio ******* Download Publish Run Toggle Right Sidebar" at bounding box center [330, 12] width 315 height 25
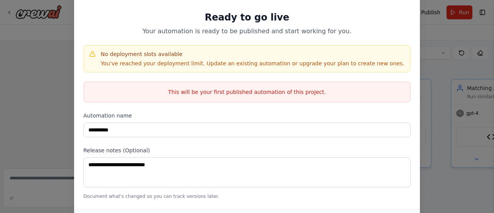
drag, startPoint x: 201, startPoint y: 99, endPoint x: 102, endPoint y: 85, distance: 99.7
click at [199, 99] on div "This will be your first published automation of this project." at bounding box center [246, 91] width 327 height 21
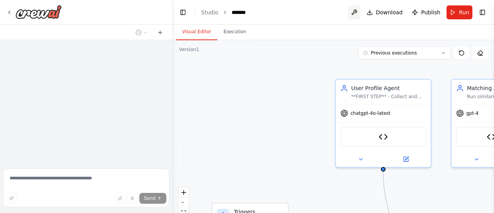
click at [356, 10] on button at bounding box center [354, 12] width 12 height 14
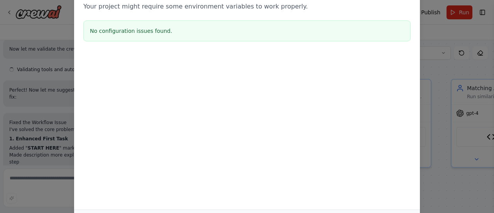
scroll to position [5026, 0]
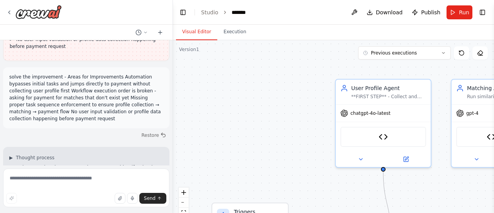
scroll to position [5026, 0]
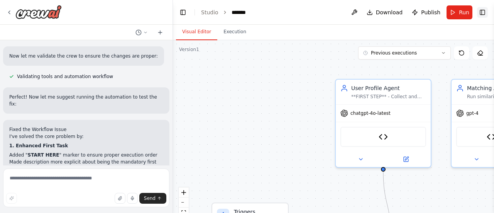
click at [483, 13] on button "Toggle Right Sidebar" at bounding box center [482, 12] width 11 height 11
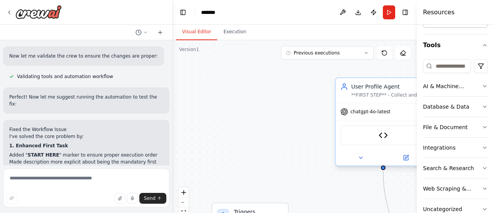
scroll to position [102, 0]
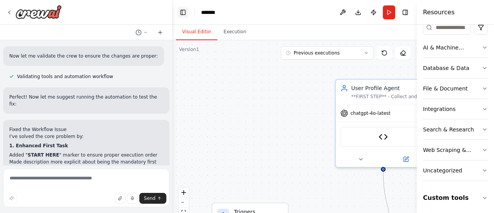
click at [183, 15] on button "Toggle Left Sidebar" at bounding box center [182, 12] width 11 height 11
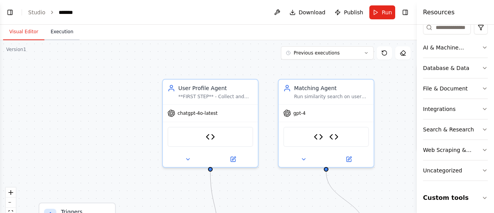
click at [60, 33] on button "Execution" at bounding box center [61, 32] width 35 height 16
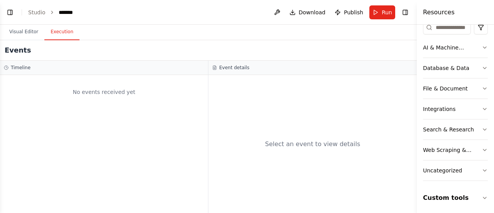
click at [46, 12] on ol "Studio *******" at bounding box center [53, 12] width 51 height 8
drag, startPoint x: 29, startPoint y: 14, endPoint x: 25, endPoint y: 14, distance: 3.9
click at [28, 14] on link "Studio" at bounding box center [36, 12] width 17 height 6
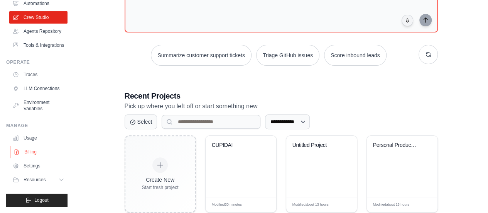
scroll to position [98, 0]
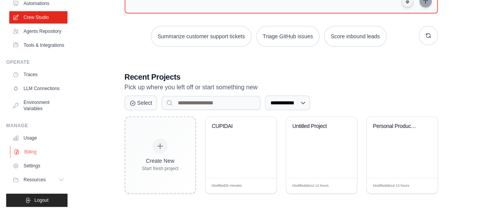
click at [42, 154] on link "Billing" at bounding box center [39, 151] width 58 height 12
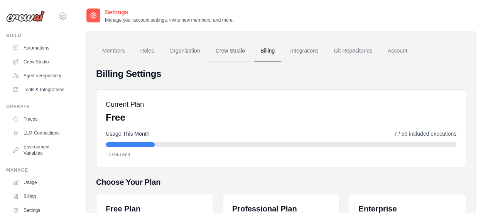
click at [232, 44] on link "Crew Studio" at bounding box center [230, 51] width 42 height 21
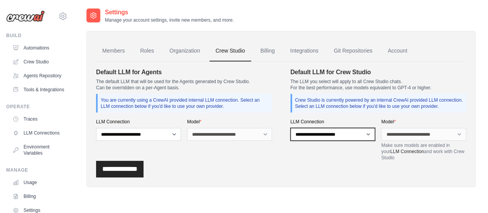
drag, startPoint x: 0, startPoint y: 0, endPoint x: 362, endPoint y: 135, distance: 386.2
click at [362, 135] on select "**********" at bounding box center [332, 134] width 85 height 13
select select "******"
click at [290, 128] on select "**********" at bounding box center [332, 134] width 85 height 13
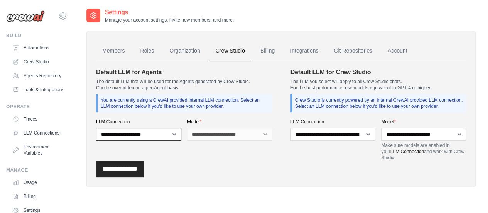
click at [149, 136] on select "**********" at bounding box center [138, 134] width 85 height 13
select select "******"
click at [96, 128] on select "**********" at bounding box center [138, 134] width 85 height 13
click at [260, 132] on select "**********" at bounding box center [229, 134] width 85 height 13
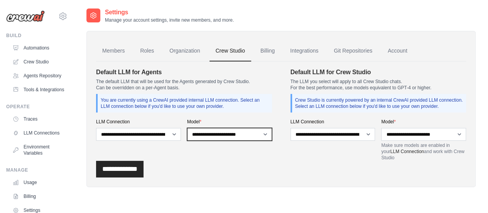
click at [244, 132] on select "**********" at bounding box center [229, 134] width 85 height 13
select select "**********"
click at [187, 128] on select "**********" at bounding box center [229, 134] width 85 height 13
click at [131, 167] on input "**********" at bounding box center [119, 168] width 47 height 17
drag, startPoint x: 140, startPoint y: 167, endPoint x: 137, endPoint y: 161, distance: 6.7
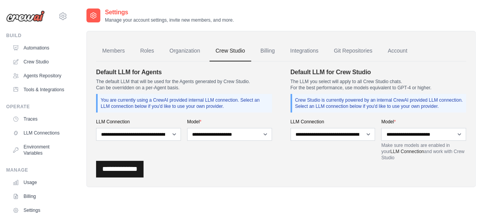
click at [140, 167] on input "**********" at bounding box center [119, 168] width 47 height 17
click at [119, 49] on link "Members" at bounding box center [113, 51] width 35 height 21
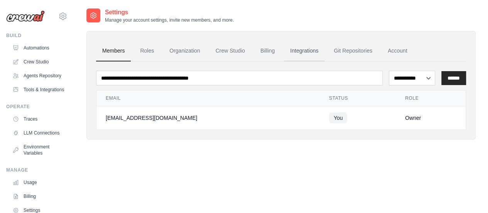
click at [298, 52] on link "Integrations" at bounding box center [304, 51] width 41 height 21
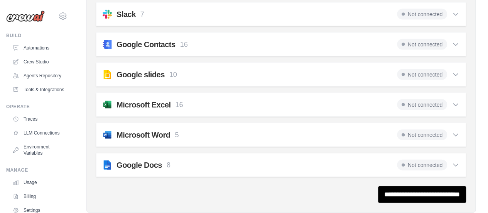
scroll to position [809, 0]
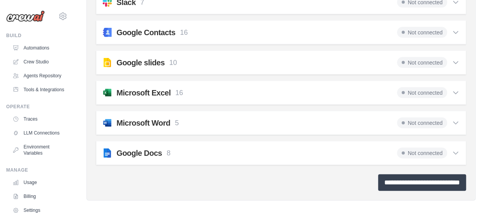
click at [395, 174] on input "**********" at bounding box center [422, 182] width 88 height 17
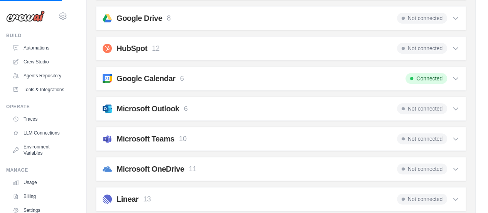
scroll to position [193, 0]
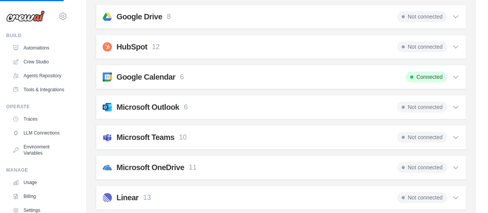
click at [262, 72] on div "Google Calendar 6 Connected" at bounding box center [281, 76] width 357 height 11
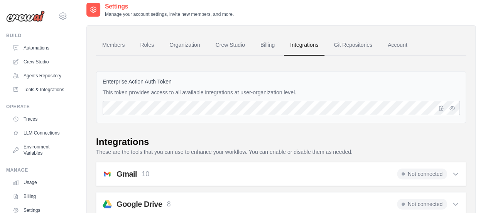
scroll to position [0, 0]
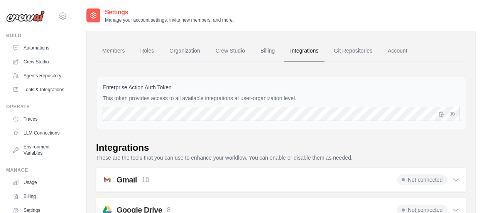
click at [228, 105] on div "Enterprise Action Auth Token This token provides access to all available integr…" at bounding box center [281, 103] width 370 height 52
click at [451, 113] on icon "button" at bounding box center [452, 114] width 2 height 2
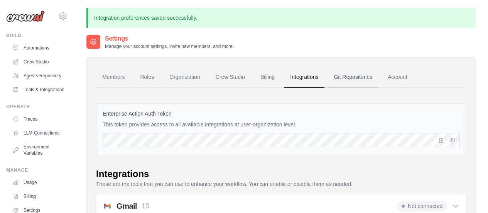
click at [358, 75] on link "Git Repositories" at bounding box center [353, 77] width 51 height 21
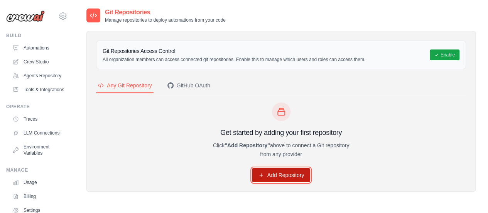
click at [294, 169] on link "Add Repository" at bounding box center [281, 175] width 59 height 14
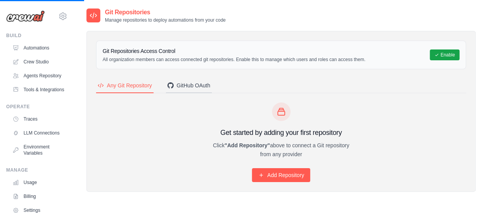
click at [188, 82] on div "GitHub OAuth" at bounding box center [188, 85] width 43 height 8
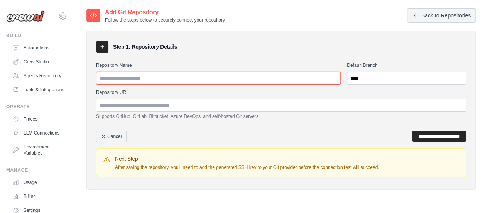
click at [173, 78] on input "Repository Name" at bounding box center [218, 77] width 245 height 13
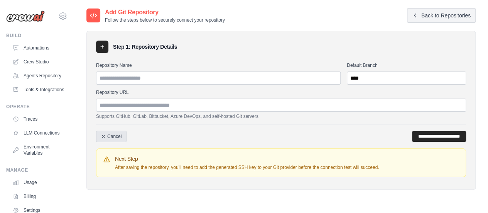
click at [110, 136] on link "Cancel" at bounding box center [111, 136] width 30 height 12
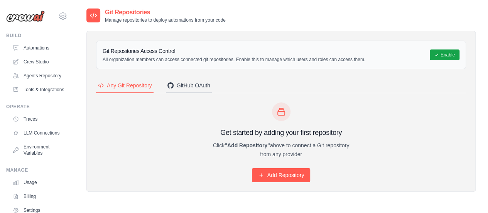
click at [201, 86] on div "GitHub OAuth" at bounding box center [188, 85] width 43 height 8
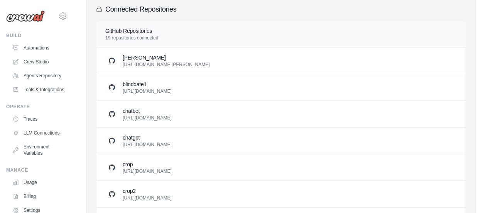
scroll to position [116, 0]
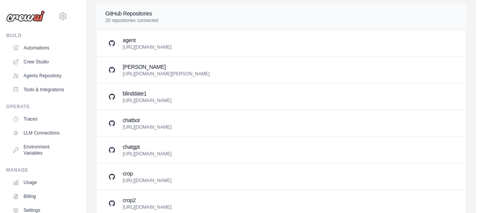
click at [167, 39] on h3 "agent" at bounding box center [147, 40] width 49 height 8
drag, startPoint x: 103, startPoint y: 34, endPoint x: 112, endPoint y: 37, distance: 9.8
click at [103, 35] on div "agent [URL][DOMAIN_NAME]" at bounding box center [280, 43] width 369 height 26
click at [140, 38] on h3 "agent" at bounding box center [147, 40] width 49 height 8
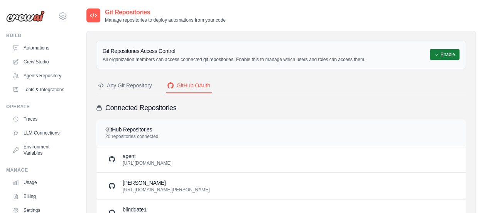
click at [448, 54] on button "Enable" at bounding box center [445, 54] width 30 height 11
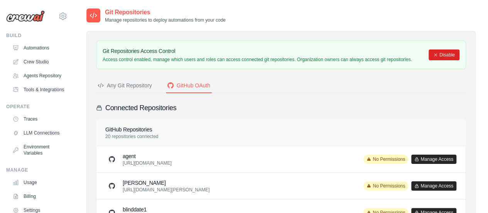
scroll to position [39, 0]
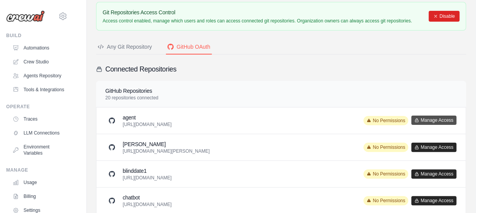
click at [424, 118] on button "Manage Access" at bounding box center [433, 119] width 45 height 9
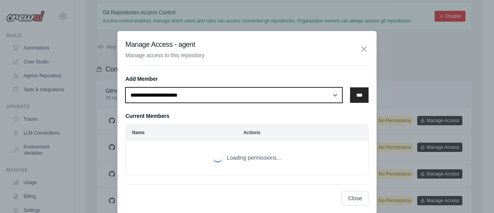
click at [254, 96] on select "**********" at bounding box center [233, 94] width 217 height 15
click at [250, 98] on select "**********" at bounding box center [233, 94] width 217 height 15
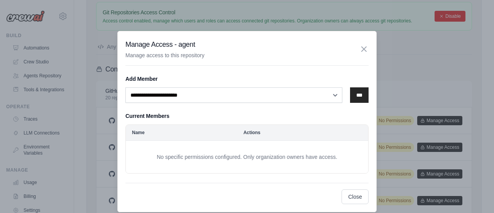
click at [270, 77] on h5 "Add Member" at bounding box center [246, 79] width 243 height 8
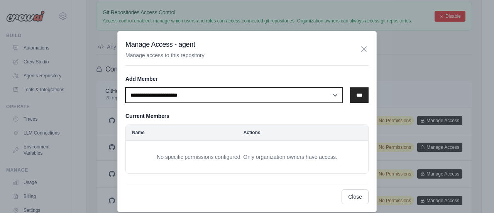
click at [273, 94] on select "**********" at bounding box center [233, 94] width 217 height 15
select select "******"
click at [125, 87] on select "**********" at bounding box center [233, 94] width 217 height 15
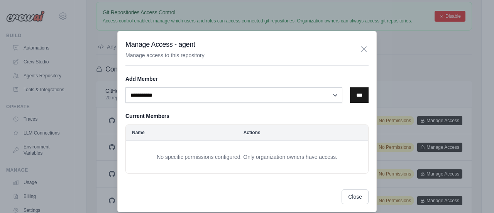
click at [351, 94] on input "***" at bounding box center [359, 94] width 19 height 15
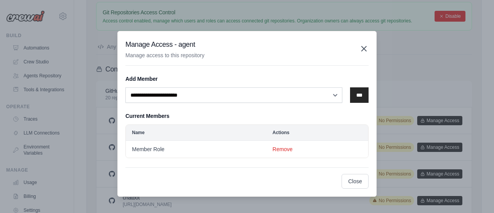
click at [362, 53] on div "Manage Access - agent Manage access to this repository" at bounding box center [246, 52] width 243 height 27
click at [367, 50] on icon "button" at bounding box center [363, 48] width 9 height 9
select select
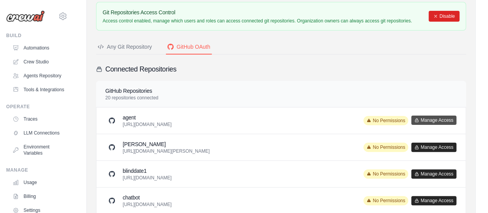
click at [439, 121] on button "Manage Access" at bounding box center [433, 119] width 45 height 9
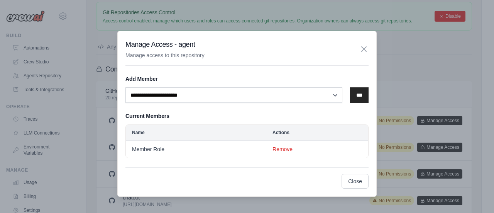
click at [369, 46] on div "**********" at bounding box center [246, 113] width 259 height 165
click at [350, 91] on input "***" at bounding box center [359, 94] width 19 height 15
click at [363, 51] on icon "button" at bounding box center [363, 48] width 9 height 9
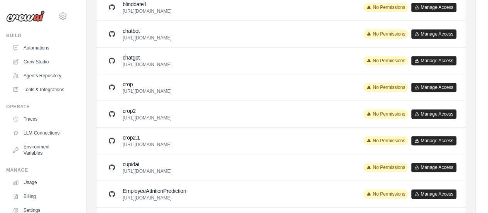
scroll to position [0, 0]
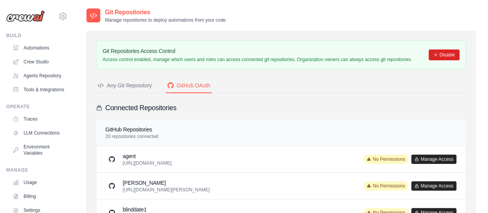
click at [131, 82] on div "Any Git Repository" at bounding box center [125, 85] width 54 height 8
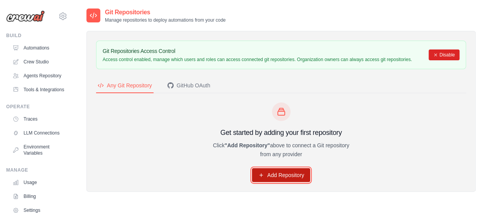
click at [284, 174] on link "Add Repository" at bounding box center [281, 175] width 59 height 14
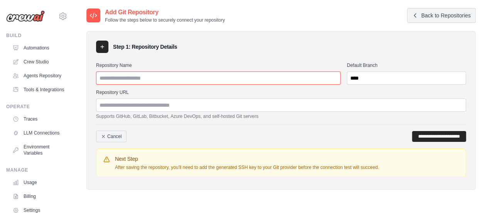
click at [176, 76] on input "Repository Name" at bounding box center [218, 77] width 245 height 13
type input "*****"
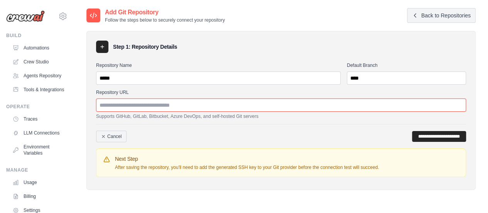
click at [186, 102] on input "Repository URL" at bounding box center [281, 104] width 370 height 13
paste input "**********"
type input "**********"
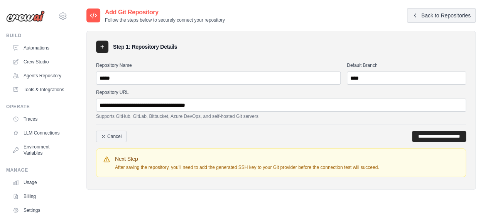
click at [271, 88] on div "**********" at bounding box center [281, 102] width 370 height 80
click at [418, 136] on input "**********" at bounding box center [439, 136] width 54 height 11
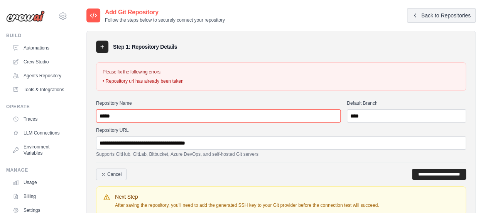
click at [159, 115] on input "*****" at bounding box center [218, 115] width 245 height 13
type input "******"
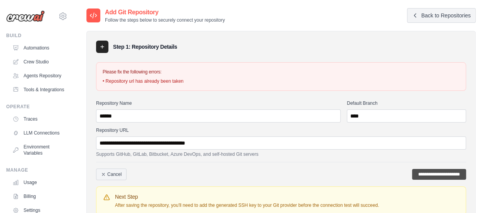
click at [416, 173] on input "**********" at bounding box center [439, 174] width 54 height 11
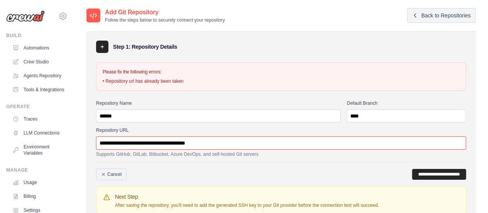
click at [199, 143] on input "**********" at bounding box center [281, 142] width 370 height 13
type input "**********"
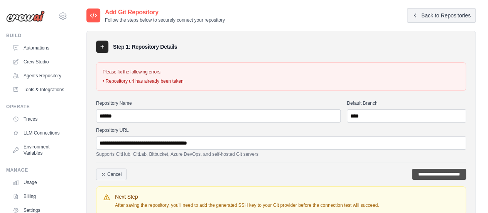
click at [420, 172] on input "**********" at bounding box center [439, 174] width 54 height 11
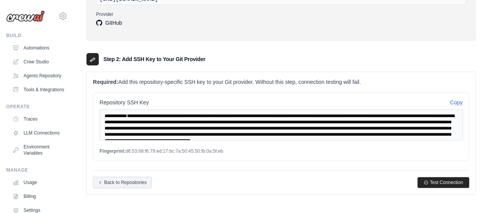
scroll to position [120, 0]
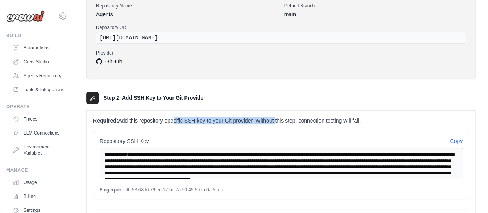
drag, startPoint x: 147, startPoint y: 116, endPoint x: 252, endPoint y: 120, distance: 105.4
click at [252, 120] on p "Required: Add this repository-specific SSH key to your Git provider. Without th…" at bounding box center [281, 121] width 376 height 8
click at [267, 119] on p "Required: Add this repository-specific SSH key to your Git provider. Without th…" at bounding box center [281, 121] width 376 height 8
click at [259, 122] on p "Required: Add this repository-specific SSH key to your Git provider. Without th…" at bounding box center [281, 121] width 376 height 8
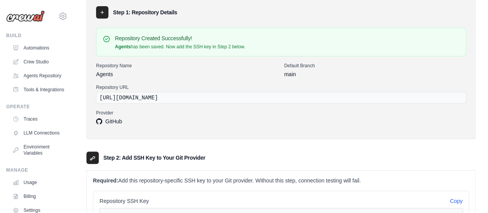
scroll to position [154, 0]
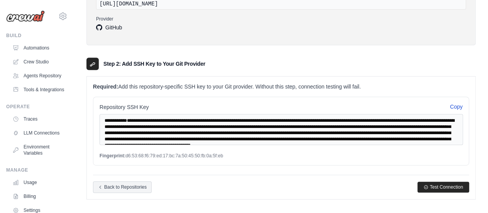
click at [458, 106] on button "Copy" at bounding box center [456, 107] width 13 height 8
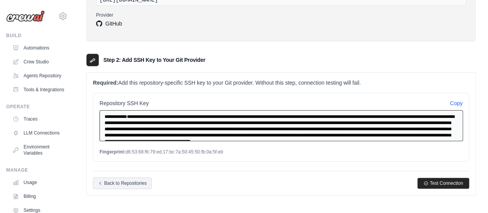
scroll to position [159, 0]
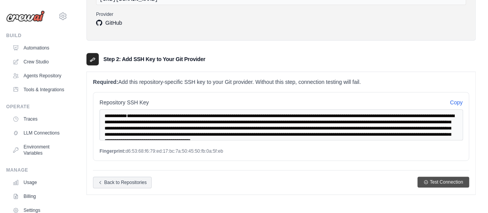
click at [441, 179] on span "Test Connection" at bounding box center [446, 182] width 33 height 6
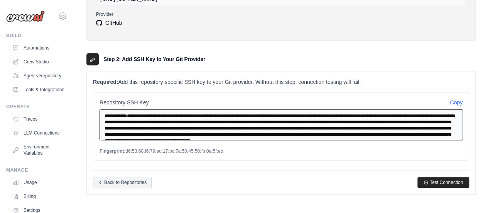
click at [215, 136] on textarea "**********" at bounding box center [281, 124] width 363 height 31
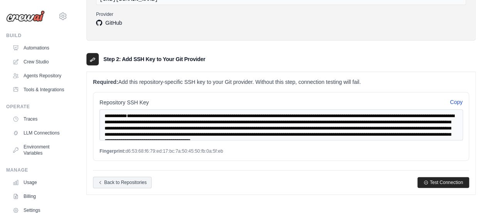
click at [454, 100] on button "Copy" at bounding box center [456, 102] width 13 height 8
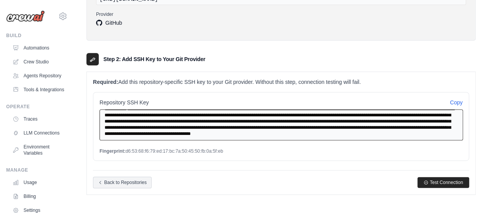
scroll to position [25, 0]
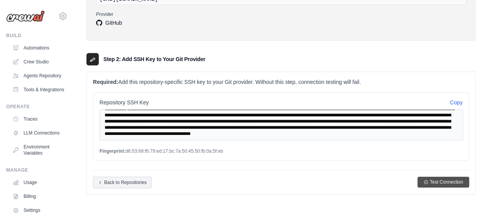
click at [436, 179] on span "Test Connection" at bounding box center [446, 182] width 33 height 6
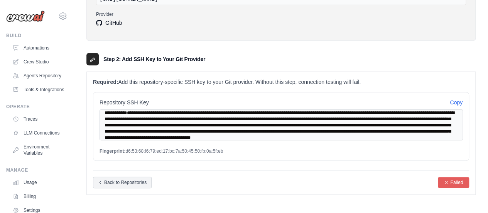
scroll to position [0, 0]
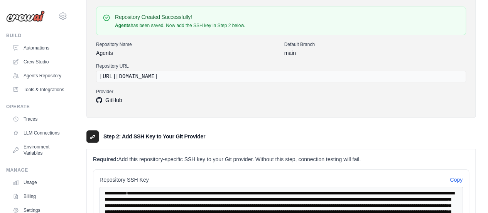
click at [224, 93] on label "Provider" at bounding box center [281, 91] width 370 height 6
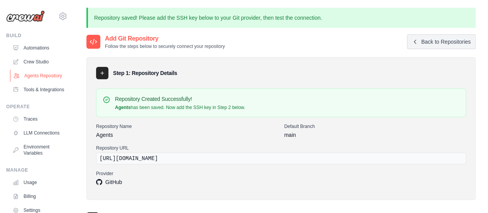
click at [29, 78] on link "Agents Repository" at bounding box center [39, 75] width 58 height 12
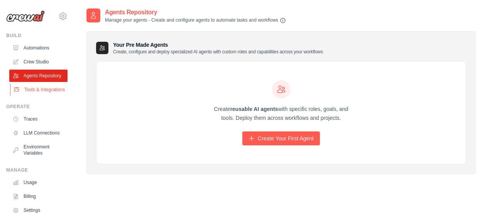
click at [33, 95] on link "Tools & Integrations" at bounding box center [39, 89] width 58 height 12
click at [44, 56] on link "Crew Studio" at bounding box center [39, 62] width 58 height 12
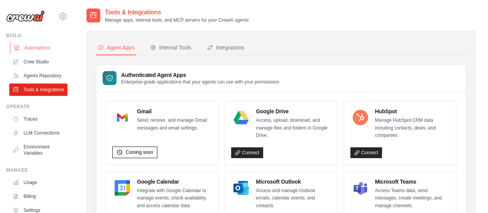
click at [49, 46] on link "Automations" at bounding box center [39, 48] width 58 height 12
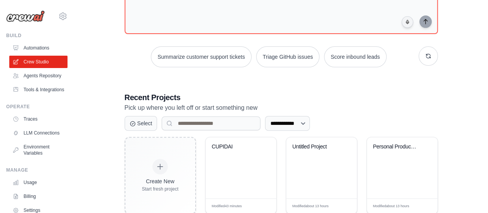
scroll to position [98, 0]
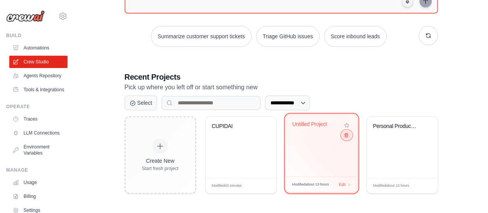
click at [348, 135] on button at bounding box center [346, 134] width 9 height 8
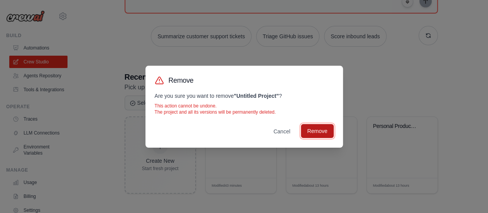
click at [319, 126] on button "Remove" at bounding box center [317, 131] width 32 height 14
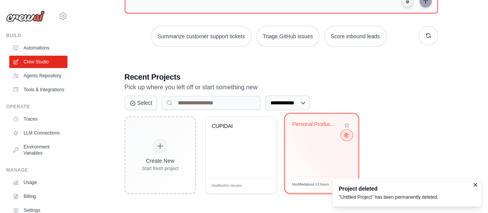
click at [348, 137] on button at bounding box center [346, 134] width 9 height 8
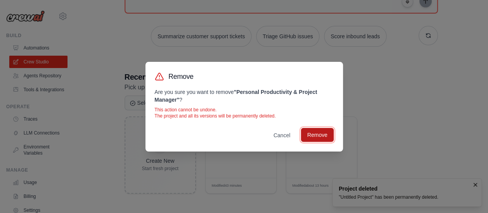
click at [327, 133] on button "Remove" at bounding box center [317, 135] width 32 height 14
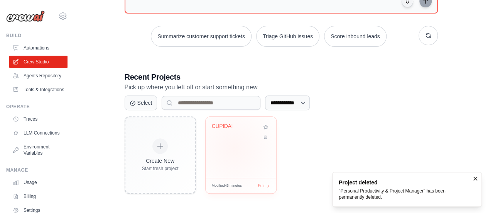
click at [234, 145] on div "CUPIDAI" at bounding box center [241, 147] width 71 height 61
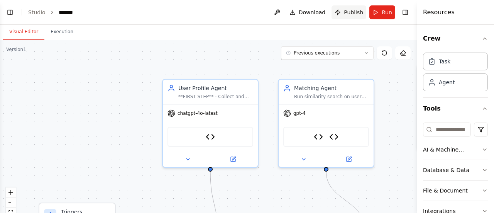
click at [353, 16] on span "Publish" at bounding box center [353, 12] width 19 height 8
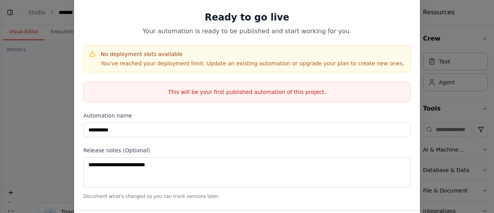
click at [252, 64] on p "You've reached your deployment limit. Update an existing automation or upgrade …" at bounding box center [253, 63] width 304 height 8
drag, startPoint x: 231, startPoint y: 93, endPoint x: 341, endPoint y: 100, distance: 111.0
click at [341, 100] on div "This will be your first published automation of this project." at bounding box center [246, 91] width 327 height 21
click at [306, 92] on p "This will be your first published automation of this project." at bounding box center [247, 92] width 326 height 8
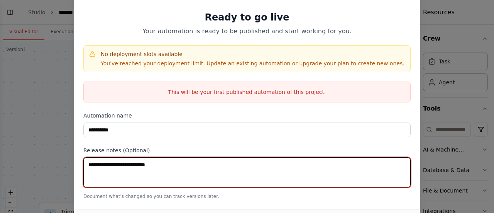
click at [159, 169] on textarea at bounding box center [246, 172] width 327 height 30
type textarea "****"
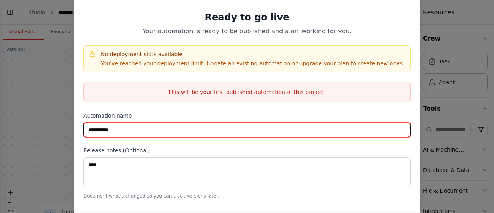
click at [157, 129] on input "**********" at bounding box center [246, 129] width 327 height 15
type input "**********"
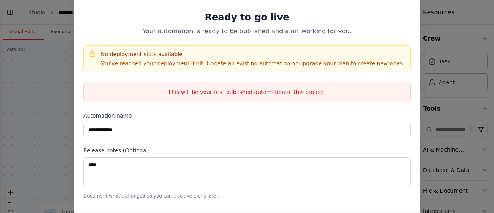
click at [456, 137] on div "**********" at bounding box center [247, 106] width 494 height 213
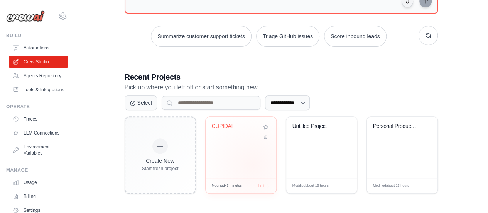
click at [253, 164] on div "CUPIDAI" at bounding box center [241, 147] width 71 height 61
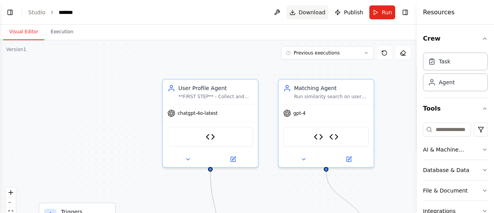
click at [313, 10] on span "Download" at bounding box center [312, 12] width 27 height 8
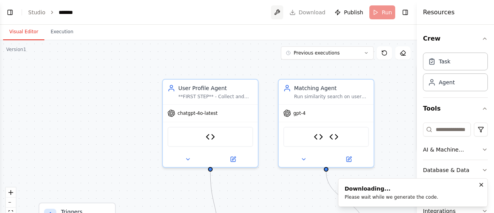
click at [283, 12] on button at bounding box center [277, 12] width 12 height 14
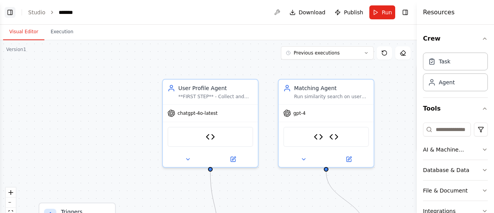
click at [13, 13] on button "Toggle Left Sidebar" at bounding box center [10, 12] width 11 height 11
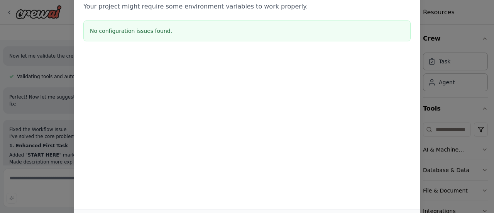
drag, startPoint x: 471, startPoint y: 15, endPoint x: 454, endPoint y: 36, distance: 26.9
click at [471, 17] on div "Environment configuration Your project might require some environment variables…" at bounding box center [247, 106] width 494 height 213
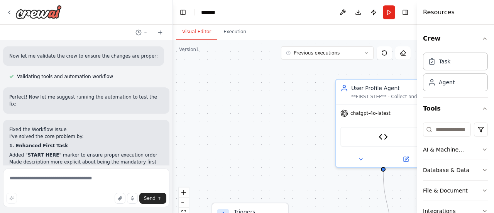
scroll to position [102, 0]
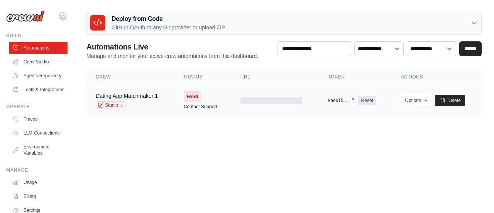
click at [196, 96] on span "Failed" at bounding box center [192, 96] width 17 height 11
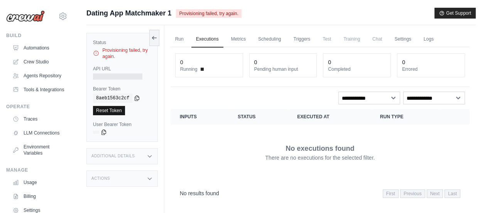
click at [117, 108] on link "Reset Token" at bounding box center [109, 110] width 32 height 9
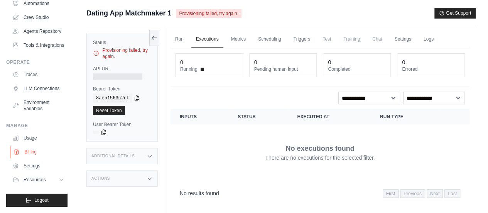
scroll to position [62, 0]
click at [46, 152] on link "Billing" at bounding box center [39, 151] width 58 height 12
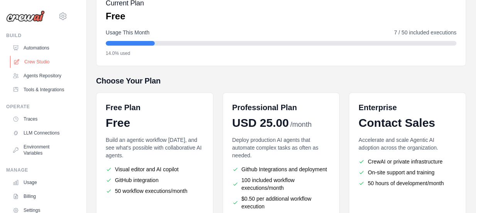
scroll to position [67, 0]
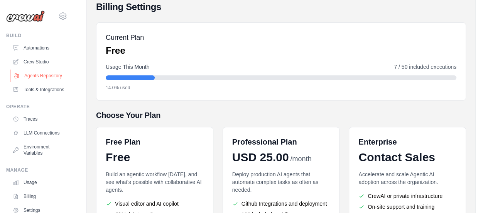
click at [42, 78] on link "Agents Repository" at bounding box center [39, 75] width 58 height 12
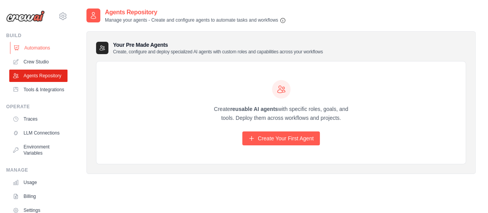
click at [47, 48] on link "Automations" at bounding box center [39, 48] width 58 height 12
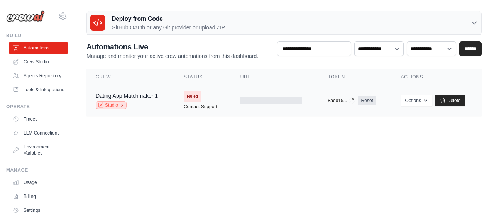
click at [124, 104] on icon at bounding box center [122, 105] width 5 height 5
click at [197, 105] on link "Contact Support" at bounding box center [201, 106] width 34 height 6
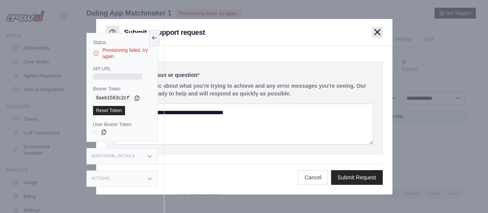
click at [372, 35] on button "button" at bounding box center [377, 32] width 11 height 11
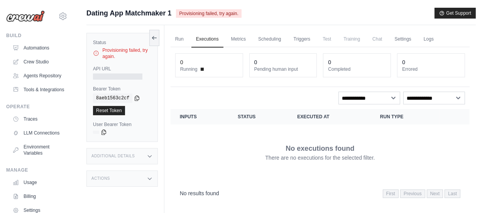
click at [116, 70] on label "API URL" at bounding box center [122, 69] width 58 height 6
click at [114, 108] on link "Reset Token" at bounding box center [109, 110] width 32 height 9
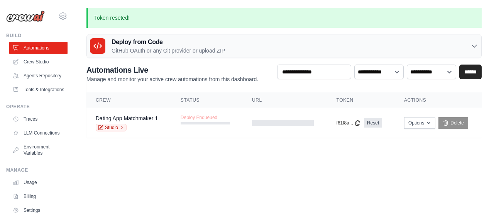
click at [226, 53] on div "Deploy from Code GitHub OAuth or any Git provider or upload ZIP" at bounding box center [284, 46] width 394 height 24
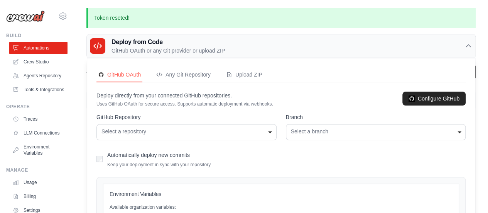
click at [205, 127] on div "Select a repository" at bounding box center [186, 131] width 170 height 8
click at [361, 133] on div "Select a branch" at bounding box center [376, 131] width 170 height 8
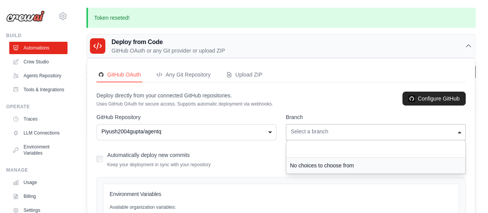
click at [344, 162] on div "No choices to choose from" at bounding box center [375, 165] width 179 height 16
click at [250, 136] on div "**********" at bounding box center [186, 132] width 180 height 16
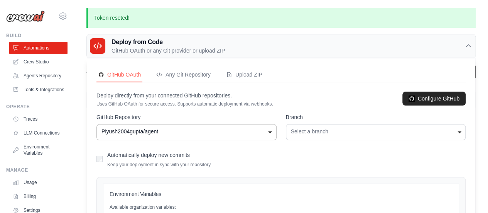
click at [334, 135] on div "Select a branch" at bounding box center [376, 131] width 170 height 8
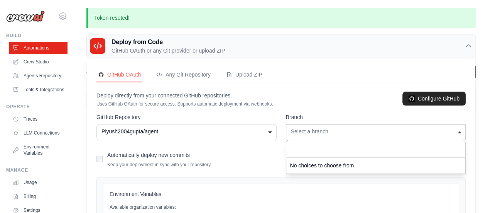
drag, startPoint x: 334, startPoint y: 135, endPoint x: 297, endPoint y: 133, distance: 36.7
click at [334, 135] on div "Select a branch" at bounding box center [376, 131] width 170 height 8
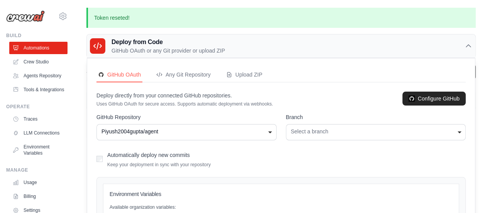
click at [195, 129] on div "Piyush2004gupta/agent" at bounding box center [186, 131] width 170 height 8
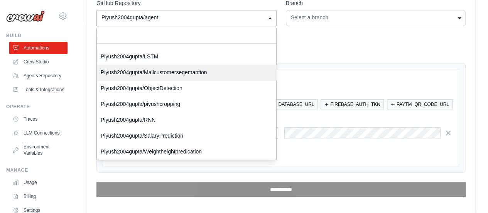
scroll to position [78, 0]
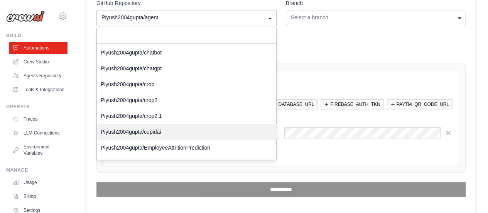
select select "**********"
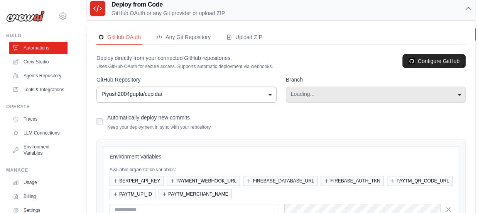
scroll to position [37, 0]
select select "****"
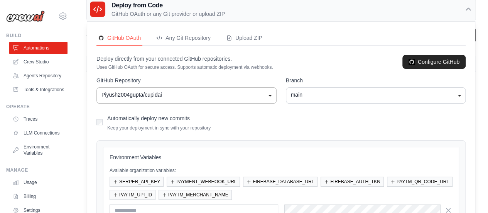
click at [351, 98] on div "**** main" at bounding box center [376, 95] width 180 height 16
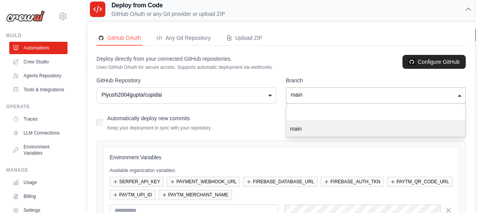
click at [334, 123] on form "**********" at bounding box center [280, 174] width 369 height 197
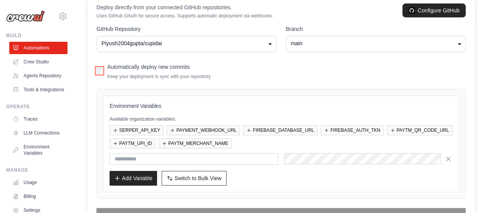
scroll to position [114, 0]
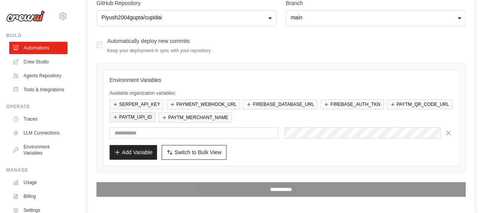
click at [138, 117] on button "PAYTM_UPI_ID" at bounding box center [133, 117] width 46 height 10
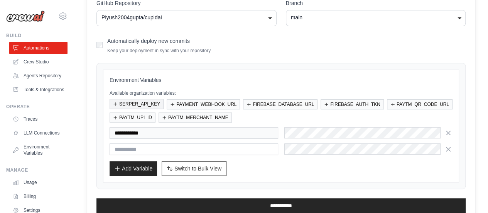
click at [147, 102] on button "SERPER_API_KEY" at bounding box center [137, 104] width 54 height 10
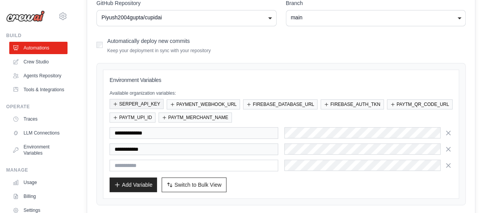
click at [150, 101] on button "SERPER_API_KEY" at bounding box center [137, 104] width 54 height 10
click at [202, 101] on button "PAYMENT_WEBHOOK_URL" at bounding box center [203, 104] width 73 height 10
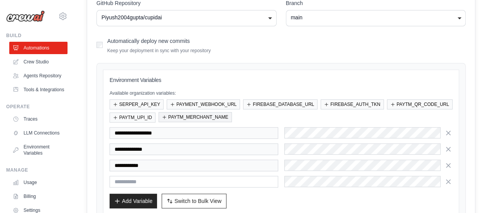
click at [206, 117] on button "PAYTM_MERCHANT_NAME" at bounding box center [195, 117] width 73 height 10
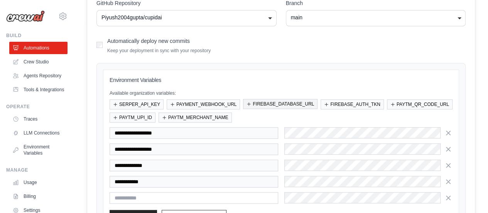
click at [255, 104] on button "FIREBASE_DATABASE_URL" at bounding box center [280, 104] width 74 height 10
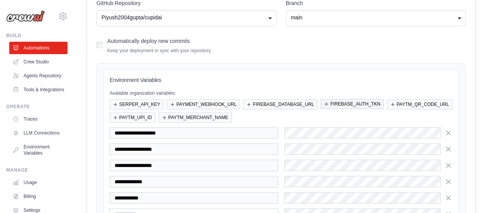
click at [369, 104] on button "FIREBASE_AUTH_TKN" at bounding box center [352, 104] width 63 height 10
click at [405, 104] on button "PAYTM_QR_CODE_URL" at bounding box center [420, 104] width 66 height 10
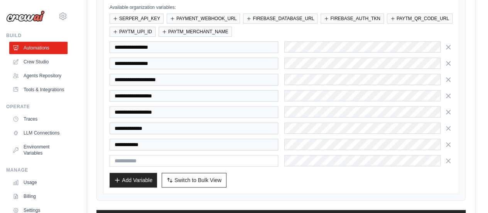
scroll to position [225, 0]
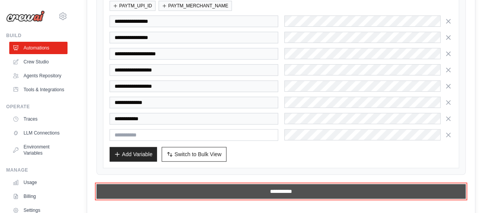
click at [301, 186] on input "**********" at bounding box center [280, 191] width 369 height 15
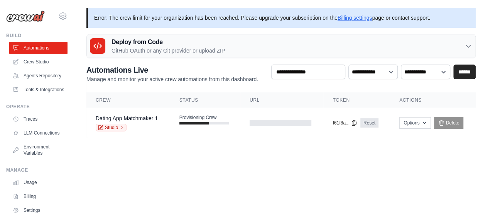
scroll to position [0, 0]
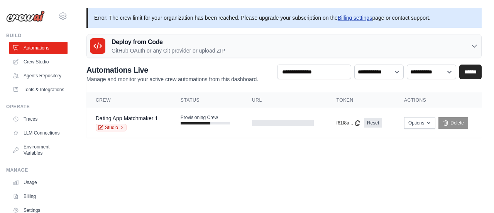
click at [356, 18] on link "Billing settings" at bounding box center [355, 18] width 35 height 6
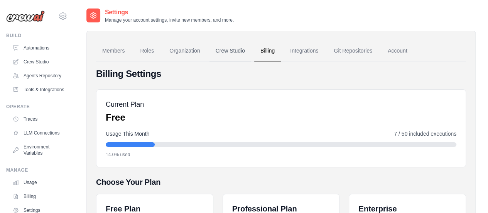
click at [225, 51] on link "Crew Studio" at bounding box center [230, 51] width 42 height 21
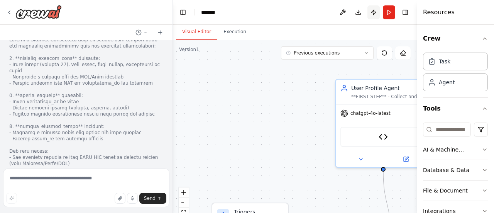
click at [374, 13] on button "Publish" at bounding box center [373, 12] width 12 height 14
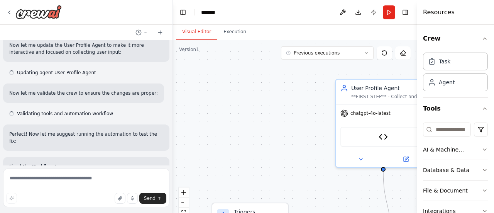
scroll to position [5026, 0]
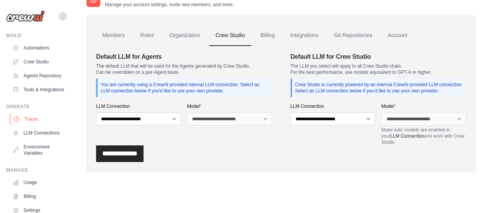
click at [46, 125] on link "Traces" at bounding box center [39, 119] width 58 height 12
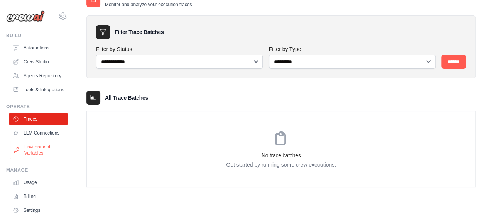
scroll to position [15, 0]
click at [40, 139] on link "LLM Connections" at bounding box center [39, 133] width 58 height 12
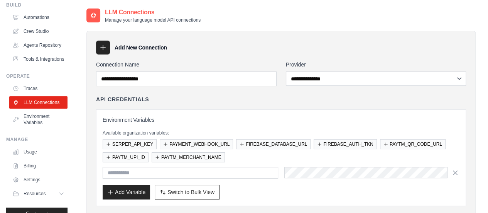
scroll to position [62, 0]
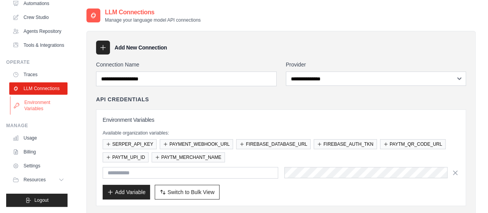
click at [44, 110] on link "Environment Variables" at bounding box center [39, 105] width 58 height 19
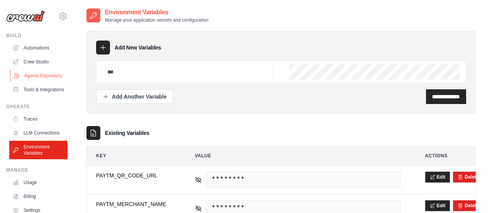
click at [43, 74] on link "Agents Repository" at bounding box center [39, 75] width 58 height 12
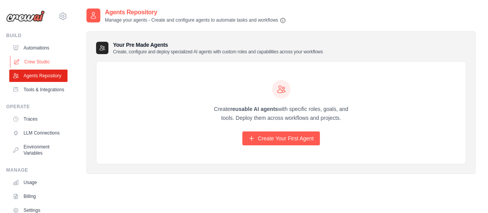
click at [46, 62] on link "Crew Studio" at bounding box center [39, 62] width 58 height 12
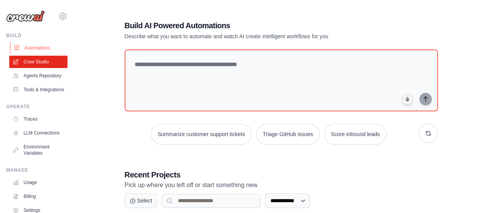
click at [37, 44] on link "Automations" at bounding box center [39, 48] width 58 height 12
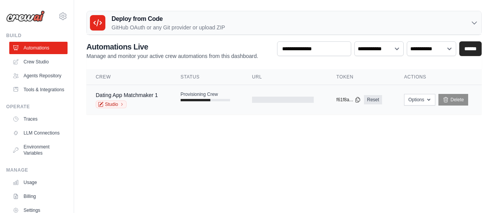
click at [218, 95] on div "Provisioning Crew" at bounding box center [205, 96] width 49 height 10
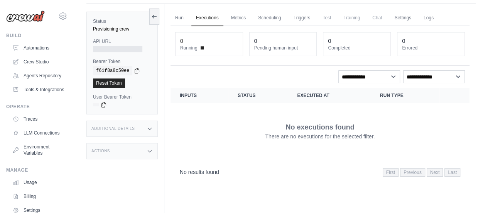
scroll to position [32, 0]
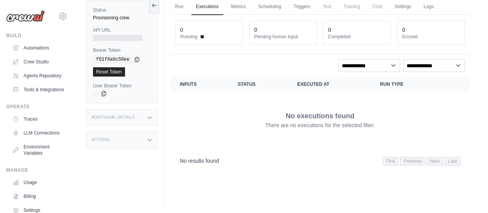
click at [144, 119] on div "Additional Details" at bounding box center [121, 117] width 71 height 16
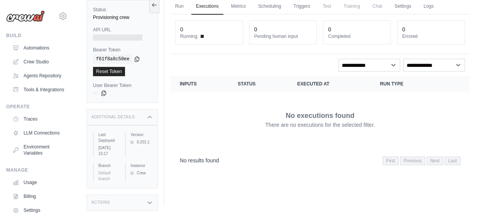
scroll to position [35, 0]
click at [137, 200] on div "Actions" at bounding box center [121, 202] width 71 height 16
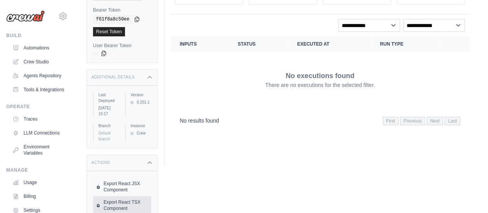
scroll to position [110, 0]
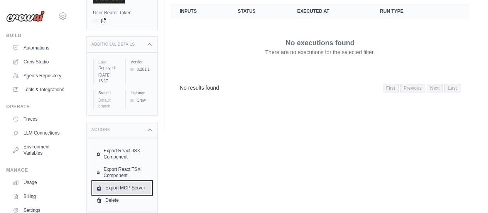
click at [139, 186] on link "Export MCP Server" at bounding box center [122, 187] width 58 height 12
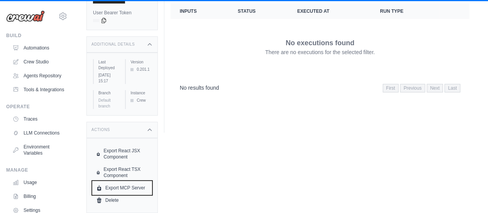
scroll to position [0, 0]
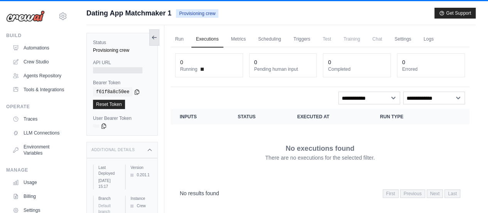
click at [158, 35] on button at bounding box center [154, 37] width 10 height 16
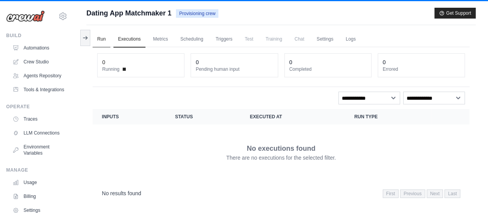
click at [105, 37] on link "Run" at bounding box center [102, 39] width 18 height 16
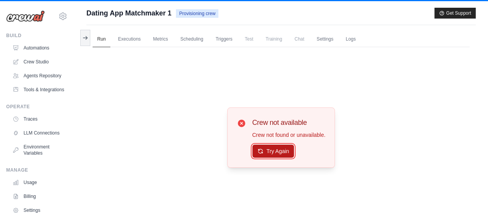
click at [269, 149] on button "Try Again" at bounding box center [273, 150] width 42 height 13
click at [82, 34] on icon at bounding box center [85, 37] width 6 height 6
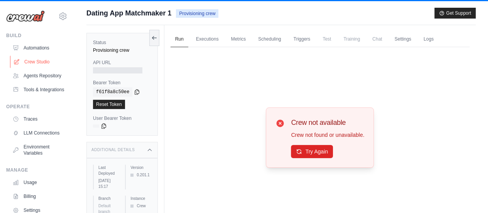
click at [50, 58] on link "Crew Studio" at bounding box center [39, 62] width 58 height 12
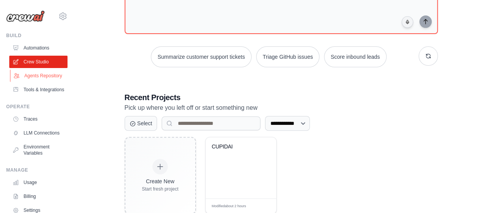
click at [30, 78] on link "Agents Repository" at bounding box center [39, 75] width 58 height 12
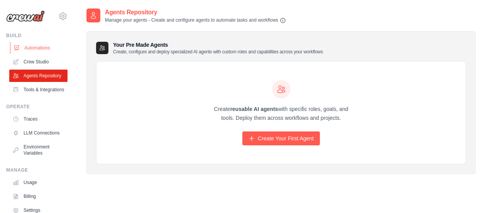
click at [54, 50] on link "Automations" at bounding box center [39, 48] width 58 height 12
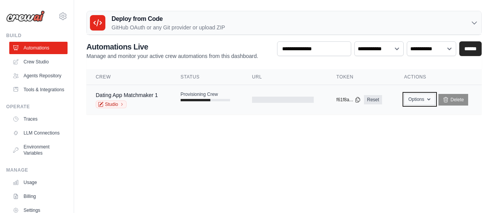
click at [431, 98] on icon "button" at bounding box center [429, 99] width 6 height 6
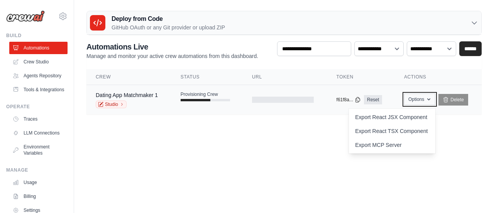
click at [431, 98] on icon "button" at bounding box center [429, 99] width 6 height 6
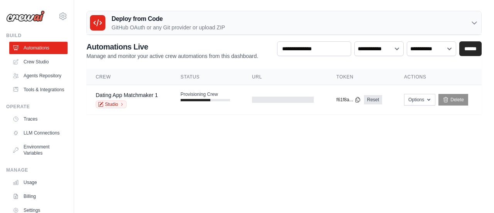
click at [165, 25] on p "GitHub OAuth or any Git provider or upload ZIP" at bounding box center [167, 28] width 113 height 8
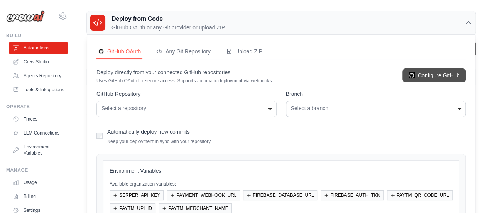
click at [417, 74] on link "Configure GitHub" at bounding box center [433, 75] width 63 height 14
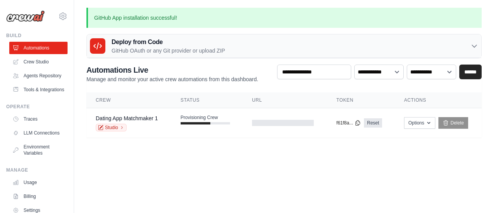
click at [246, 44] on div "Deploy from Code GitHub OAuth or any Git provider or upload ZIP" at bounding box center [284, 46] width 394 height 24
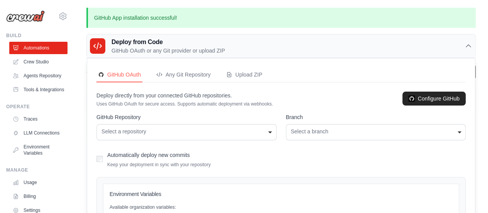
click at [163, 135] on div "**********" at bounding box center [186, 132] width 180 height 16
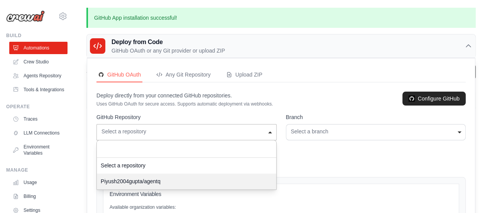
select select "**********"
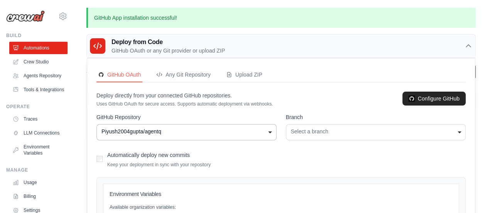
click at [314, 129] on div "Select a branch" at bounding box center [376, 131] width 170 height 8
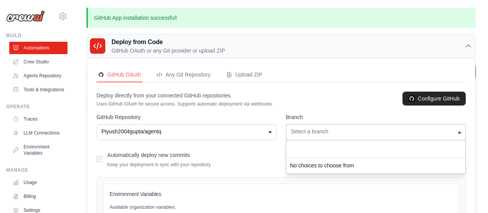
click at [314, 134] on div "Select a branch" at bounding box center [376, 131] width 170 height 8
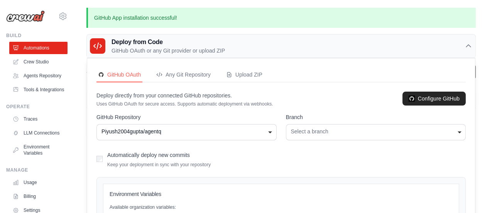
click at [179, 124] on div "**********" at bounding box center [186, 132] width 180 height 16
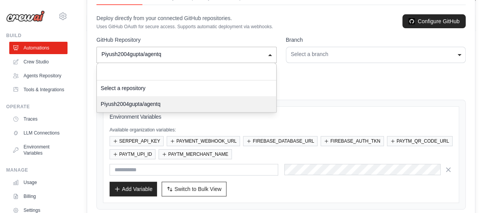
scroll to position [114, 0]
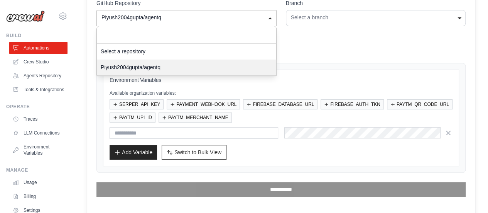
click at [335, 53] on div "Automatically deploy new commits Keep your deployment in sync with your reposit…" at bounding box center [280, 44] width 369 height 18
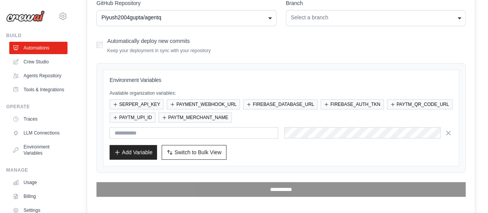
scroll to position [37, 0]
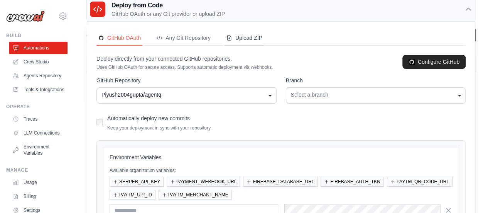
click at [235, 39] on div "Upload ZIP" at bounding box center [244, 38] width 36 height 8
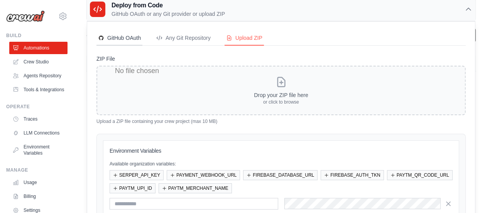
click at [121, 40] on div "GitHub OAuth" at bounding box center [119, 38] width 43 height 8
